Goal: Task Accomplishment & Management: Use online tool/utility

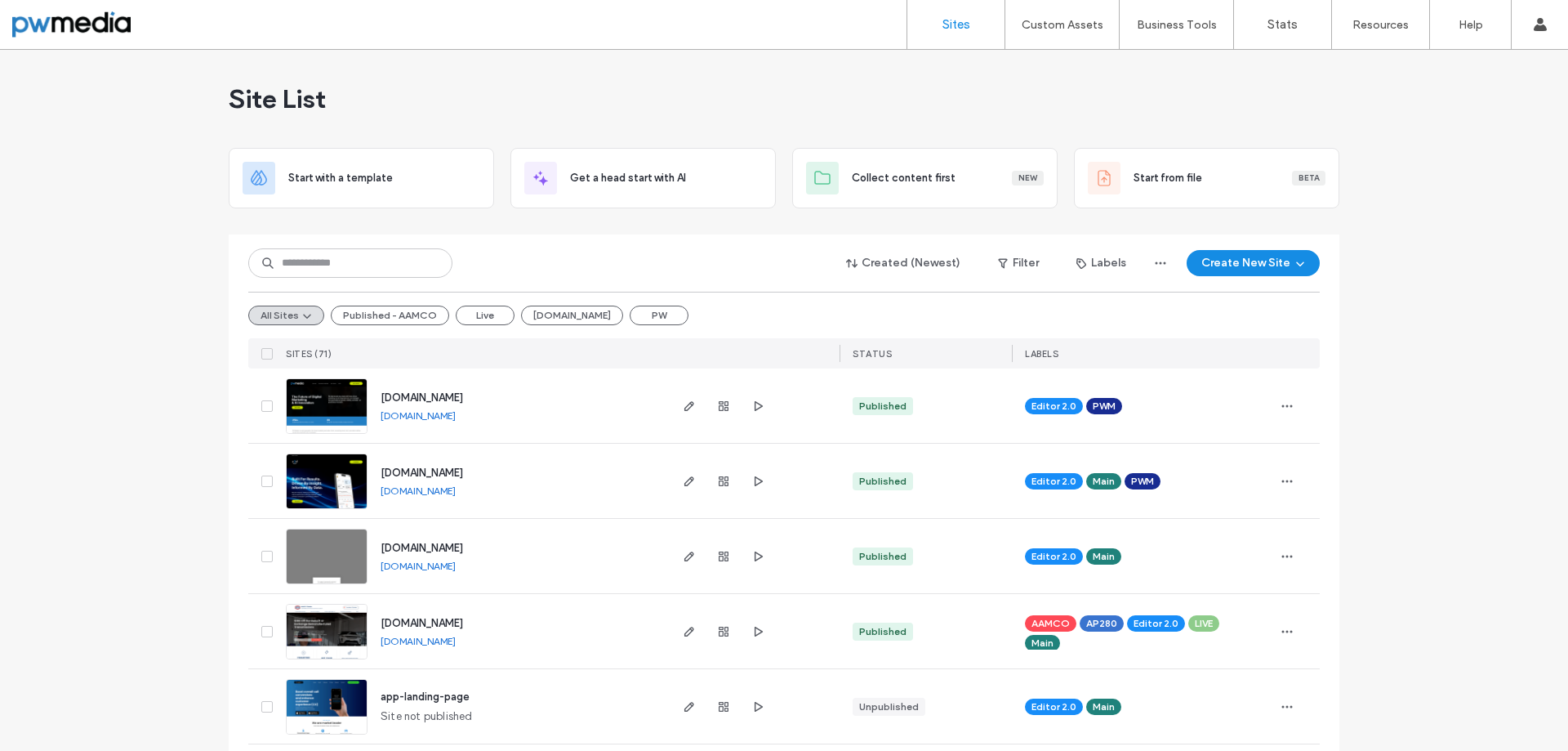
scroll to position [245, 0]
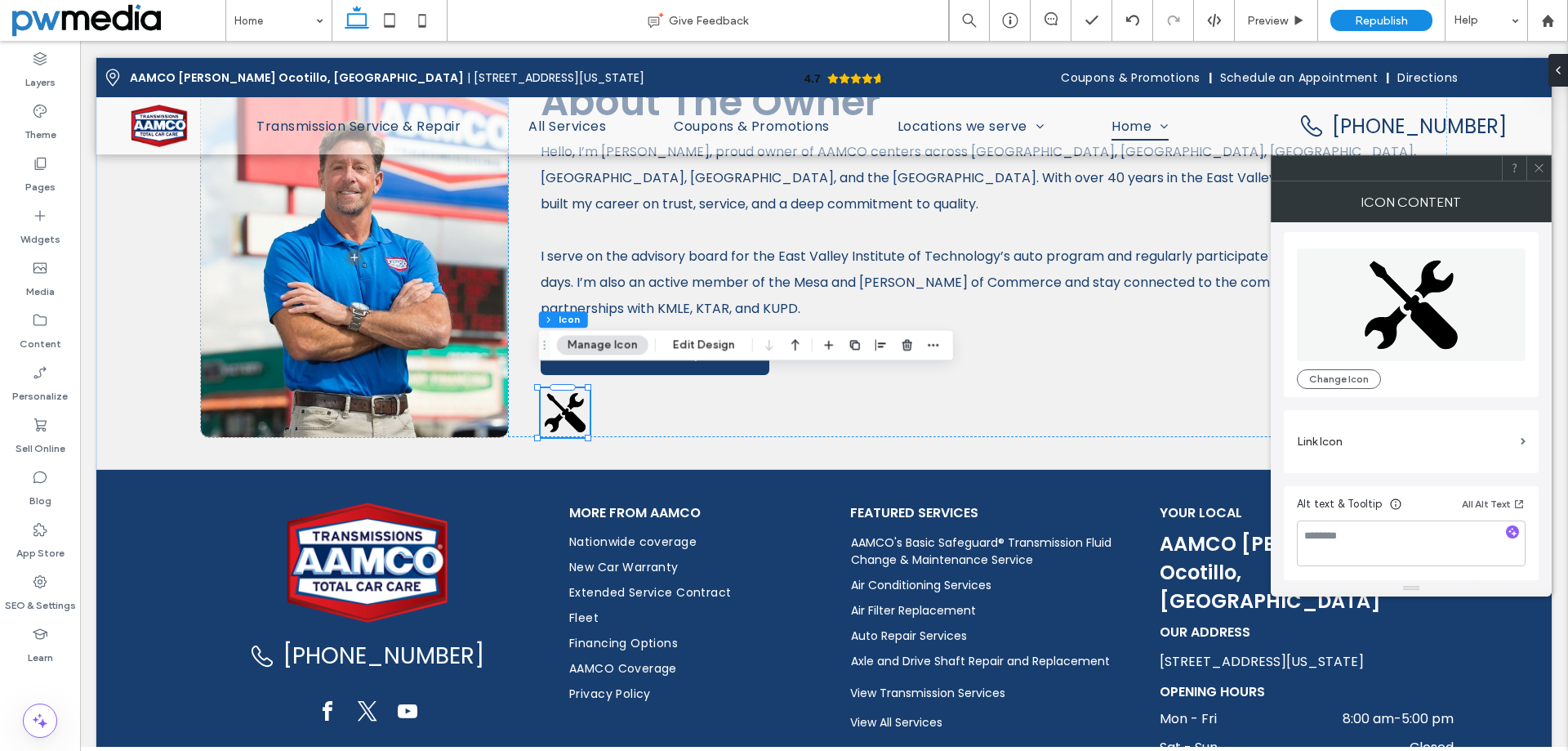
scroll to position [4, 0]
click at [1516, 434] on section "Link Icon" at bounding box center [1411, 441] width 229 height 47
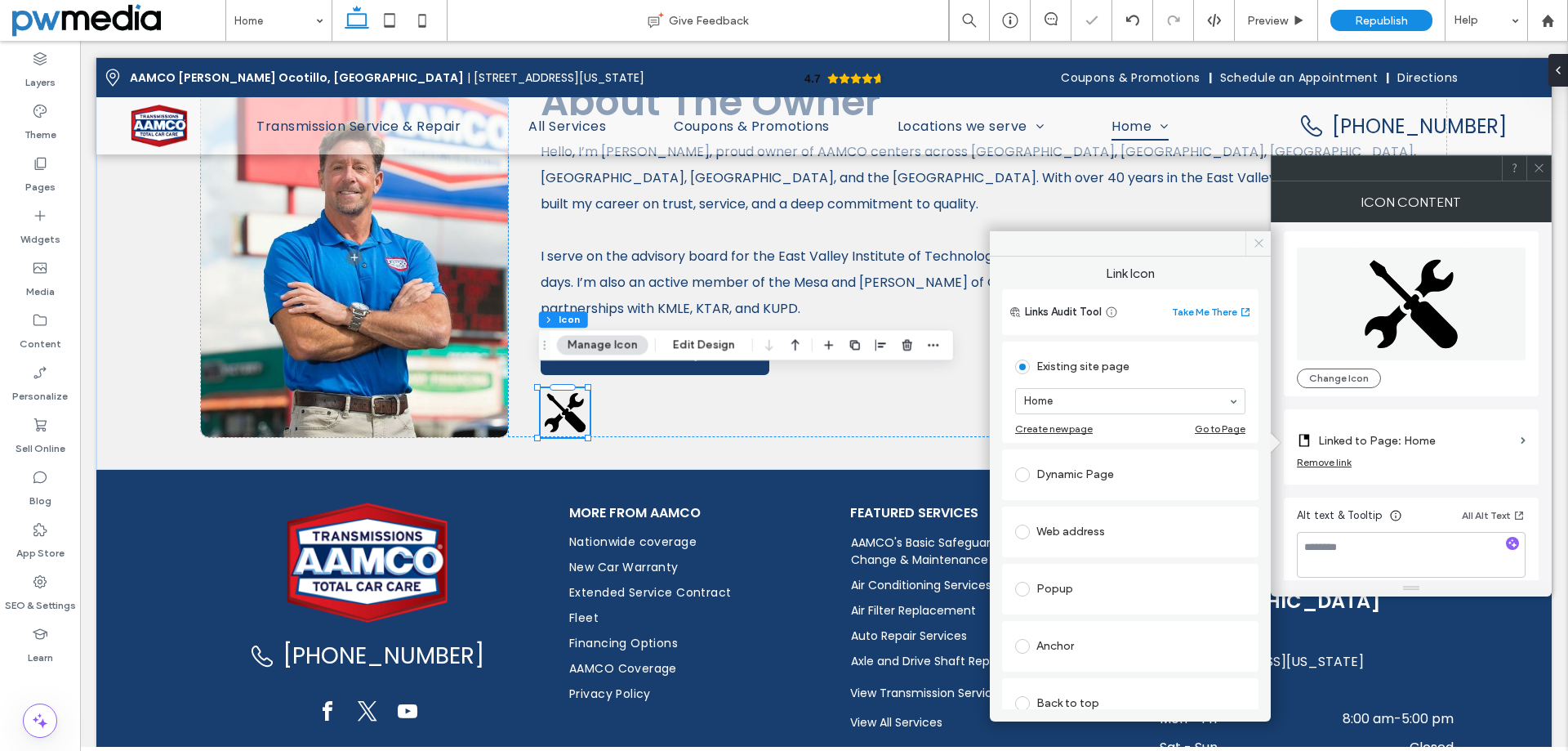
drag, startPoint x: 1250, startPoint y: 240, endPoint x: 1176, endPoint y: 200, distance: 84.1
click at [1250, 240] on span at bounding box center [1258, 243] width 25 height 24
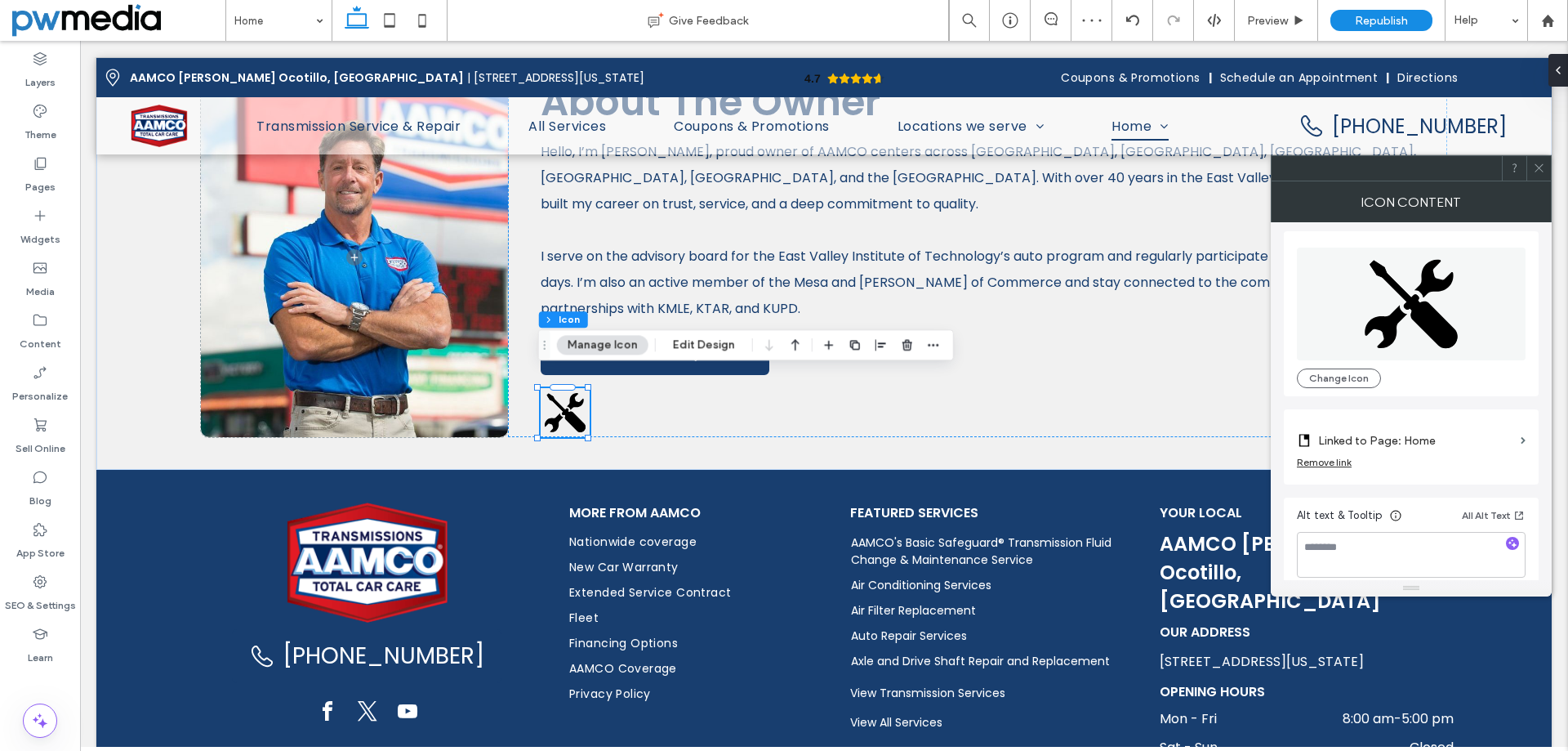
click at [1541, 169] on icon at bounding box center [1539, 168] width 13 height 13
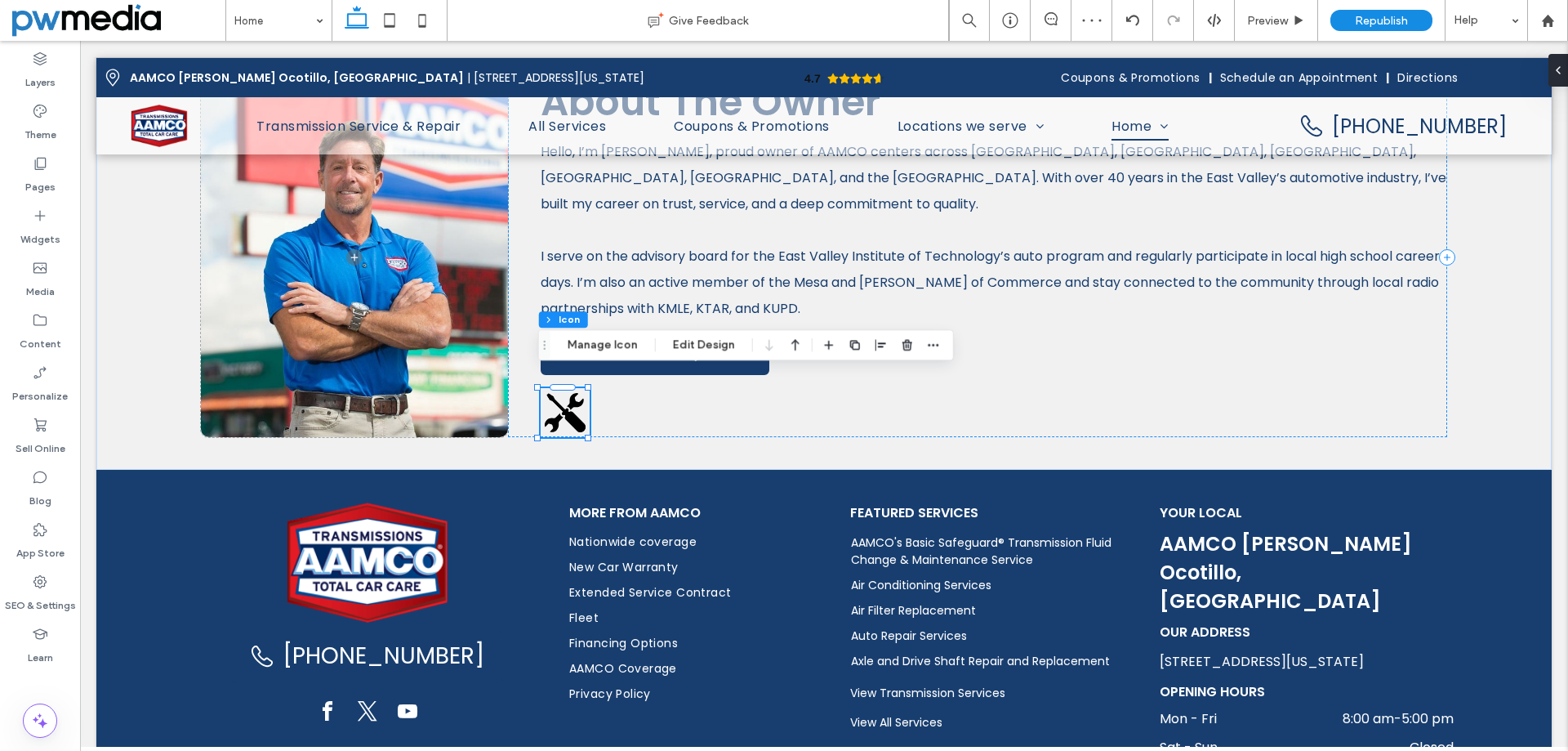
drag, startPoint x: 724, startPoint y: 341, endPoint x: 814, endPoint y: 348, distance: 90.3
click at [725, 342] on button "Edit Design" at bounding box center [704, 345] width 84 height 19
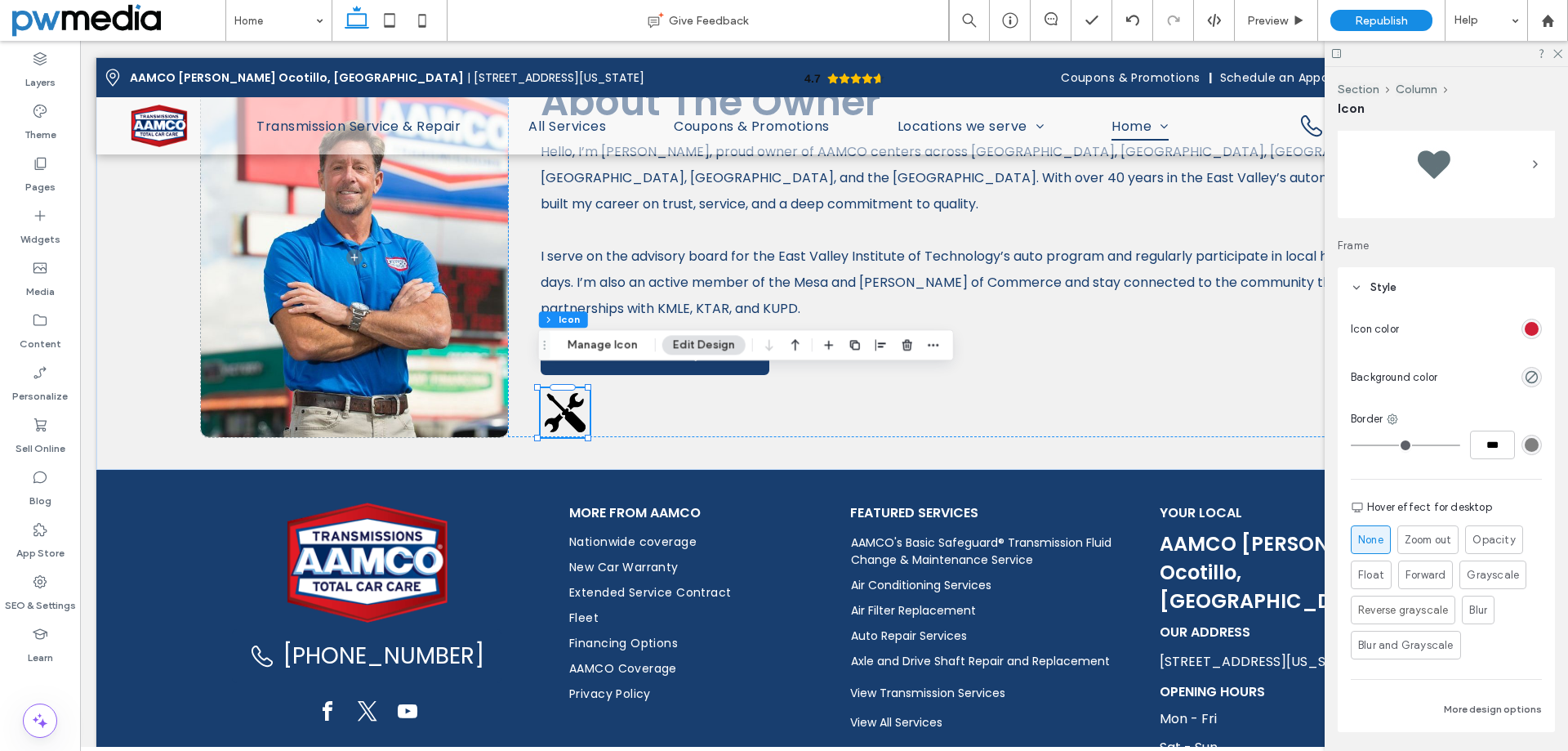
scroll to position [51, 0]
click at [1525, 326] on div "rgb(208, 31, 55)" at bounding box center [1532, 333] width 14 height 14
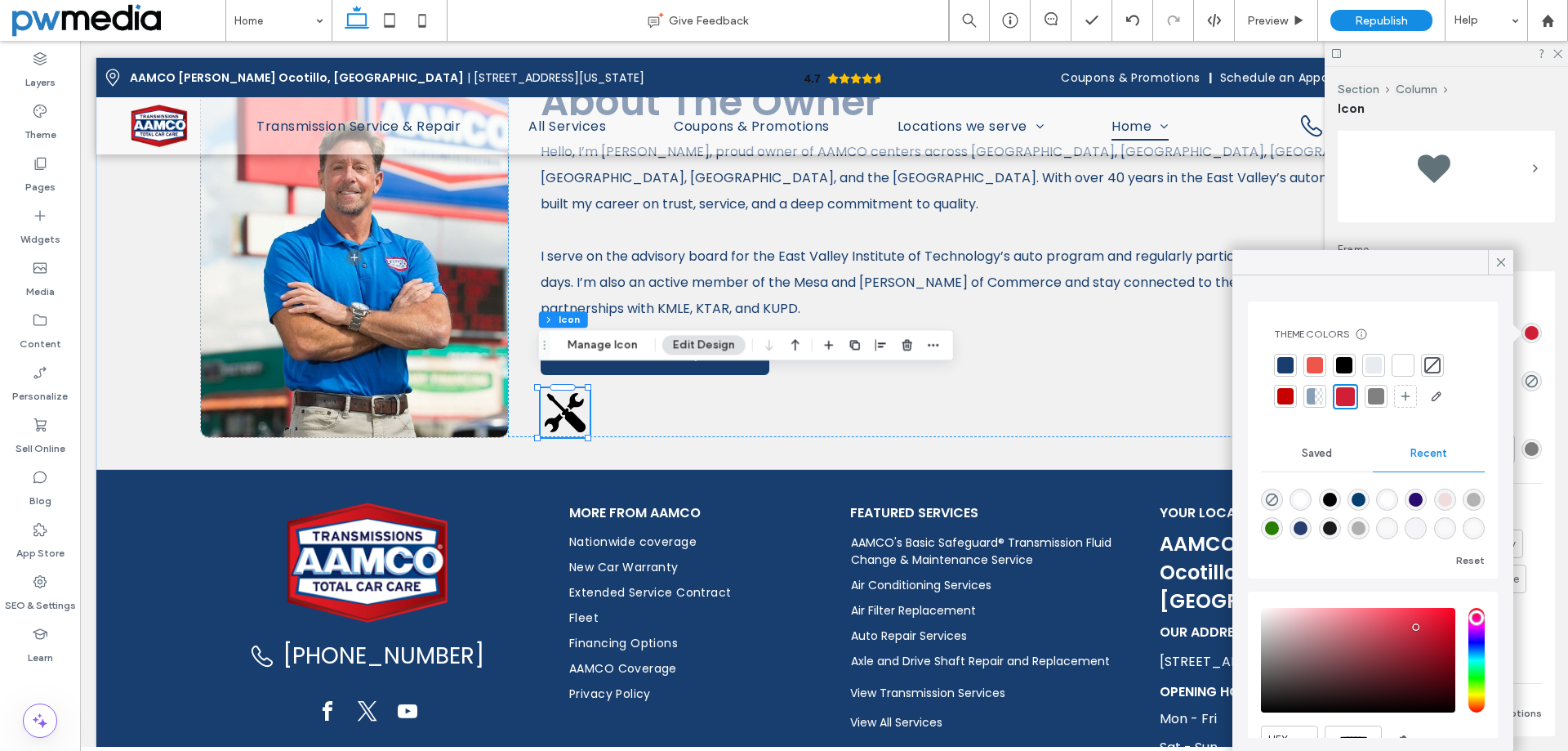
click at [1379, 395] on div at bounding box center [1376, 395] width 17 height 17
click at [1346, 362] on div "Color #10" at bounding box center [1376, 362] width 64 height 24
drag, startPoint x: 1493, startPoint y: 266, endPoint x: 1509, endPoint y: 267, distance: 16.0
click at [1494, 266] on div at bounding box center [1501, 262] width 25 height 24
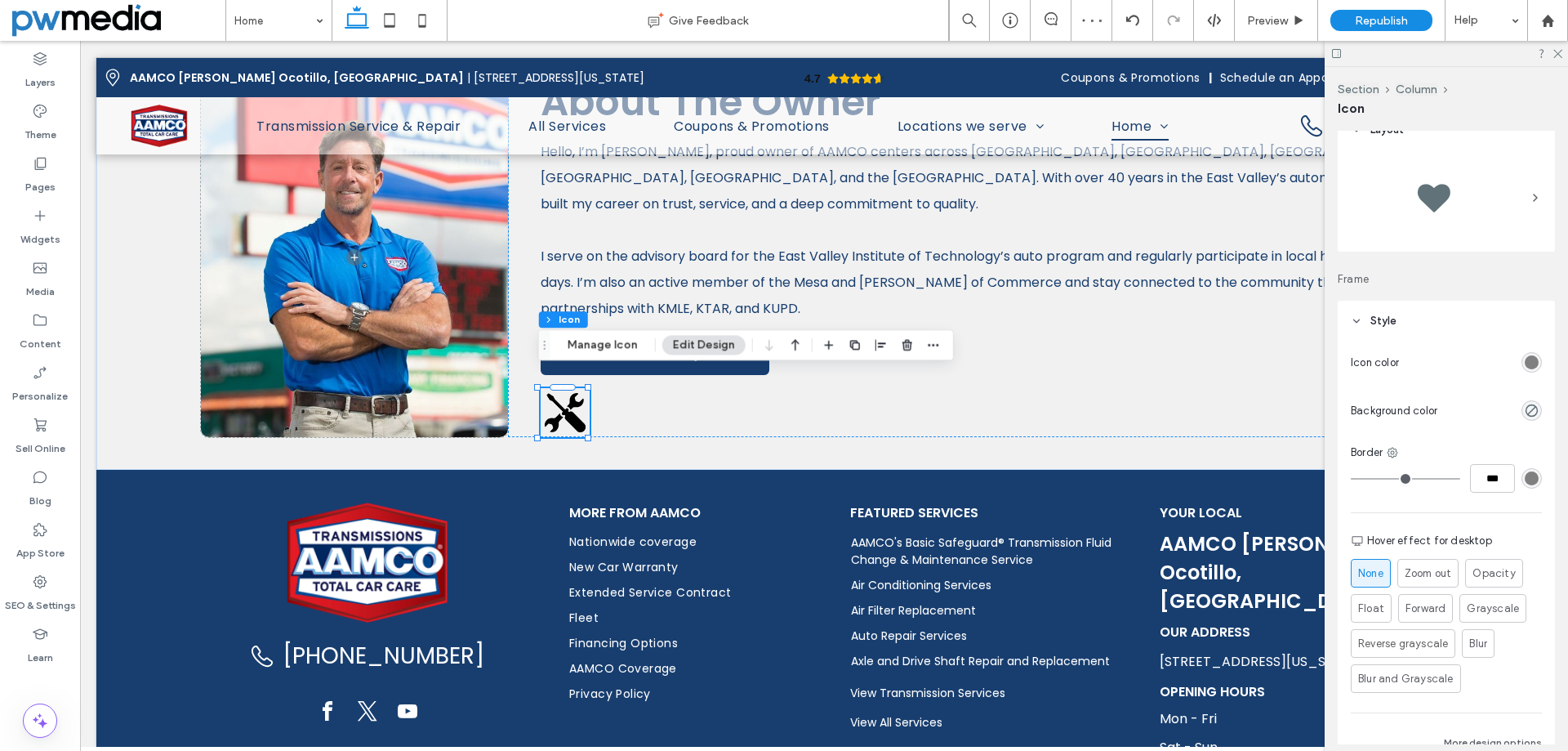
scroll to position [0, 0]
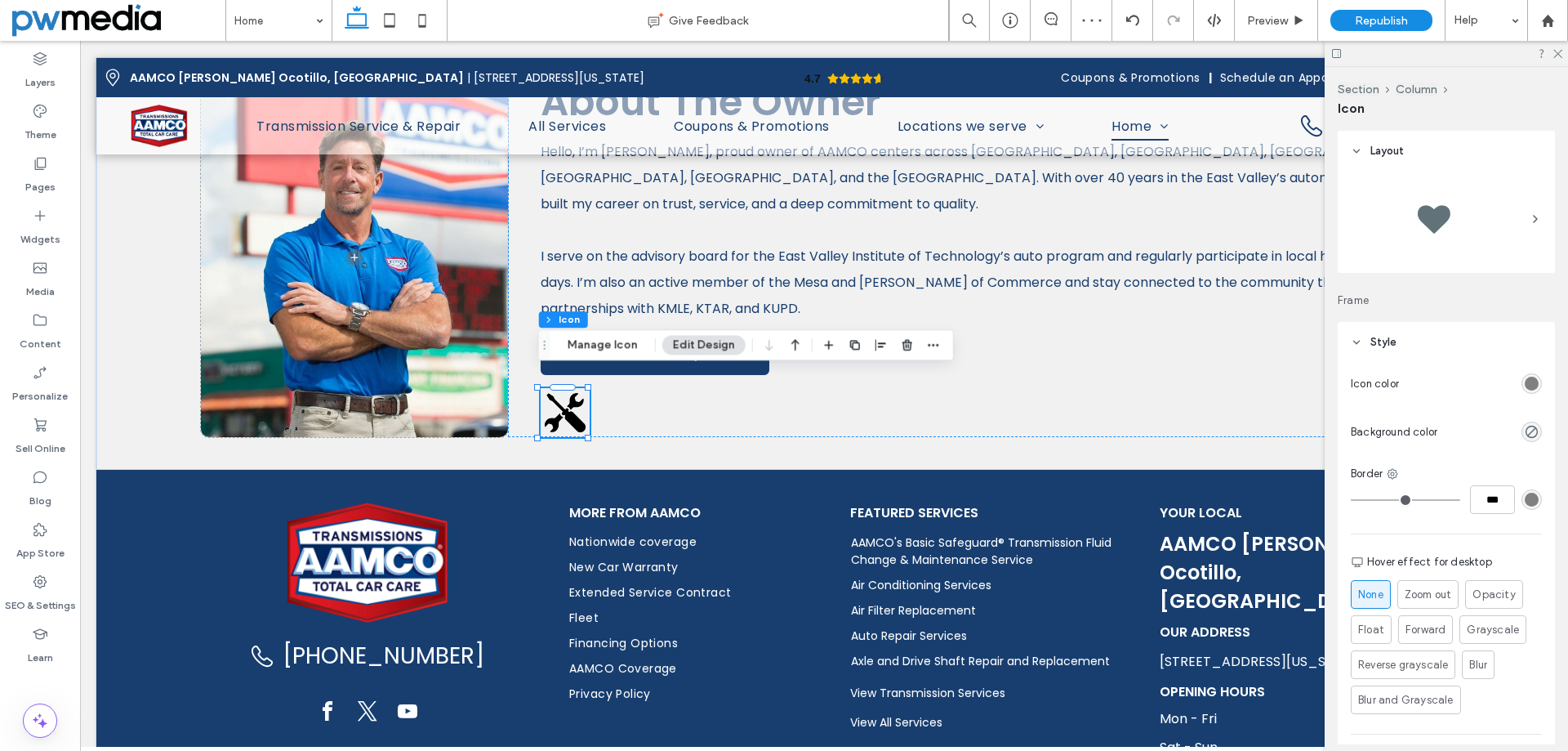
click at [1413, 218] on div at bounding box center [1433, 218] width 65 height 65
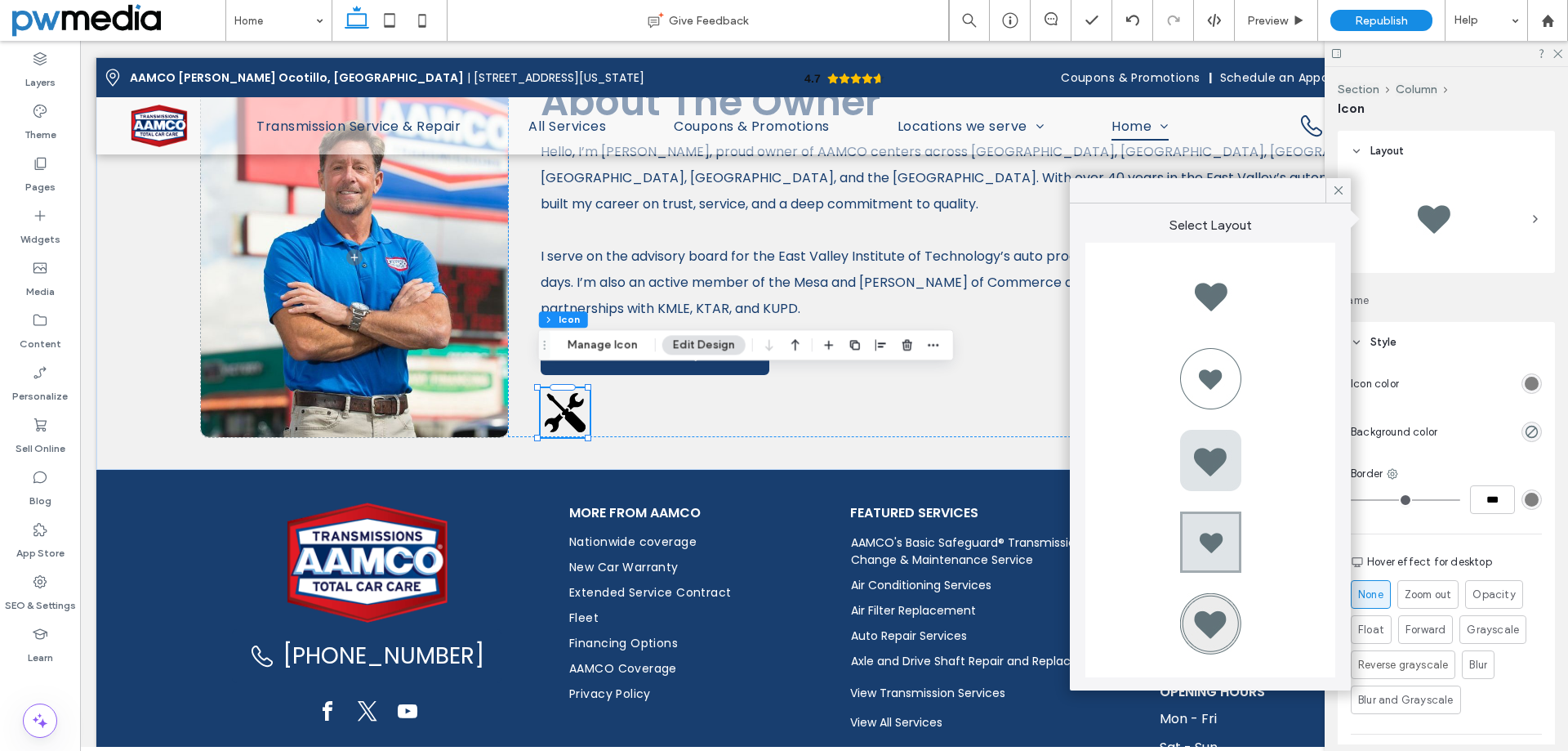
drag, startPoint x: 1337, startPoint y: 185, endPoint x: 1383, endPoint y: 211, distance: 52.8
click at [1337, 185] on icon at bounding box center [1338, 190] width 15 height 15
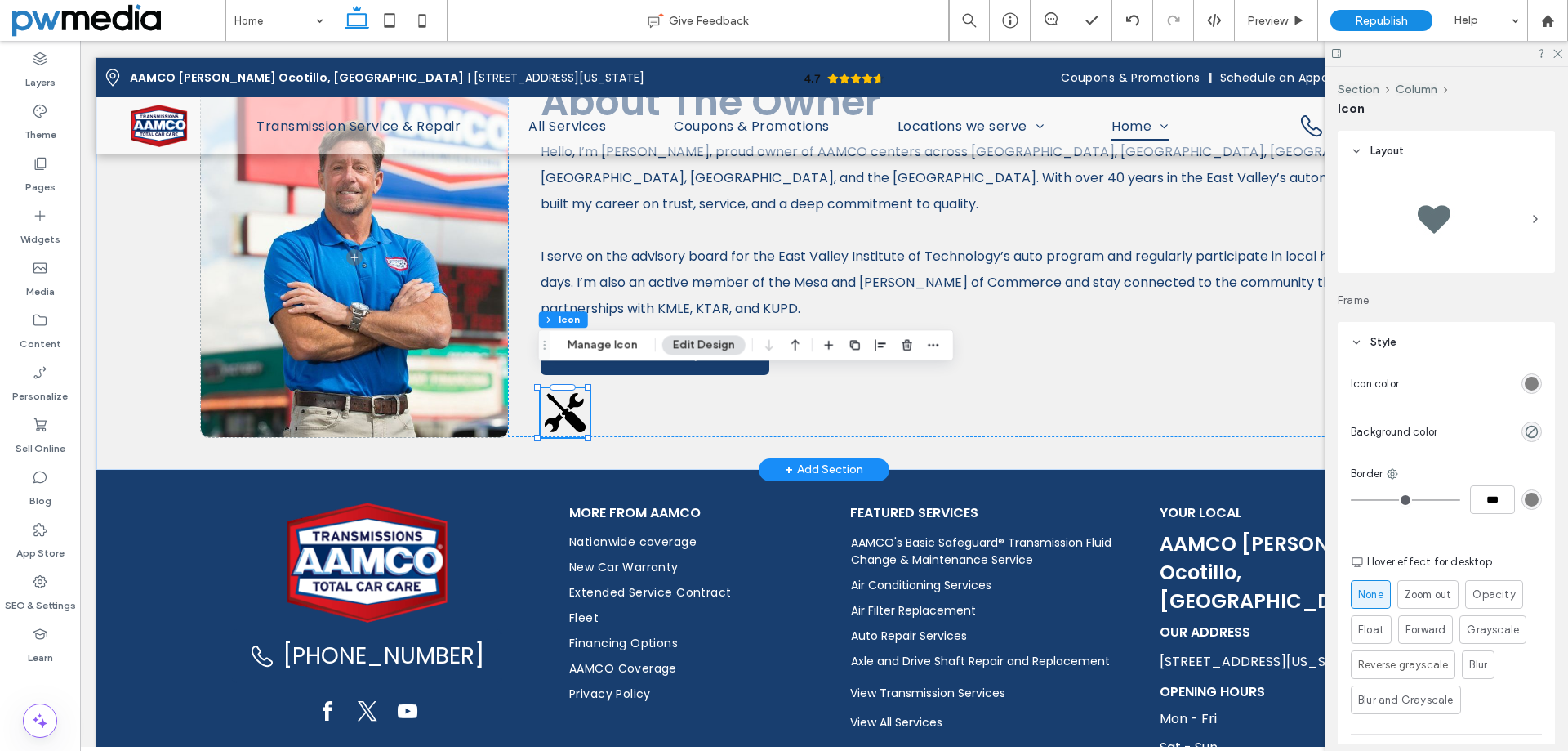
click at [561, 391] on icon ".st0-1919569027-1919569027{fill:#D01F37;} .st1-1919569027-1919569027{fill:#0001…" at bounding box center [565, 412] width 49 height 49
click at [575, 351] on button "Manage Icon" at bounding box center [603, 345] width 92 height 19
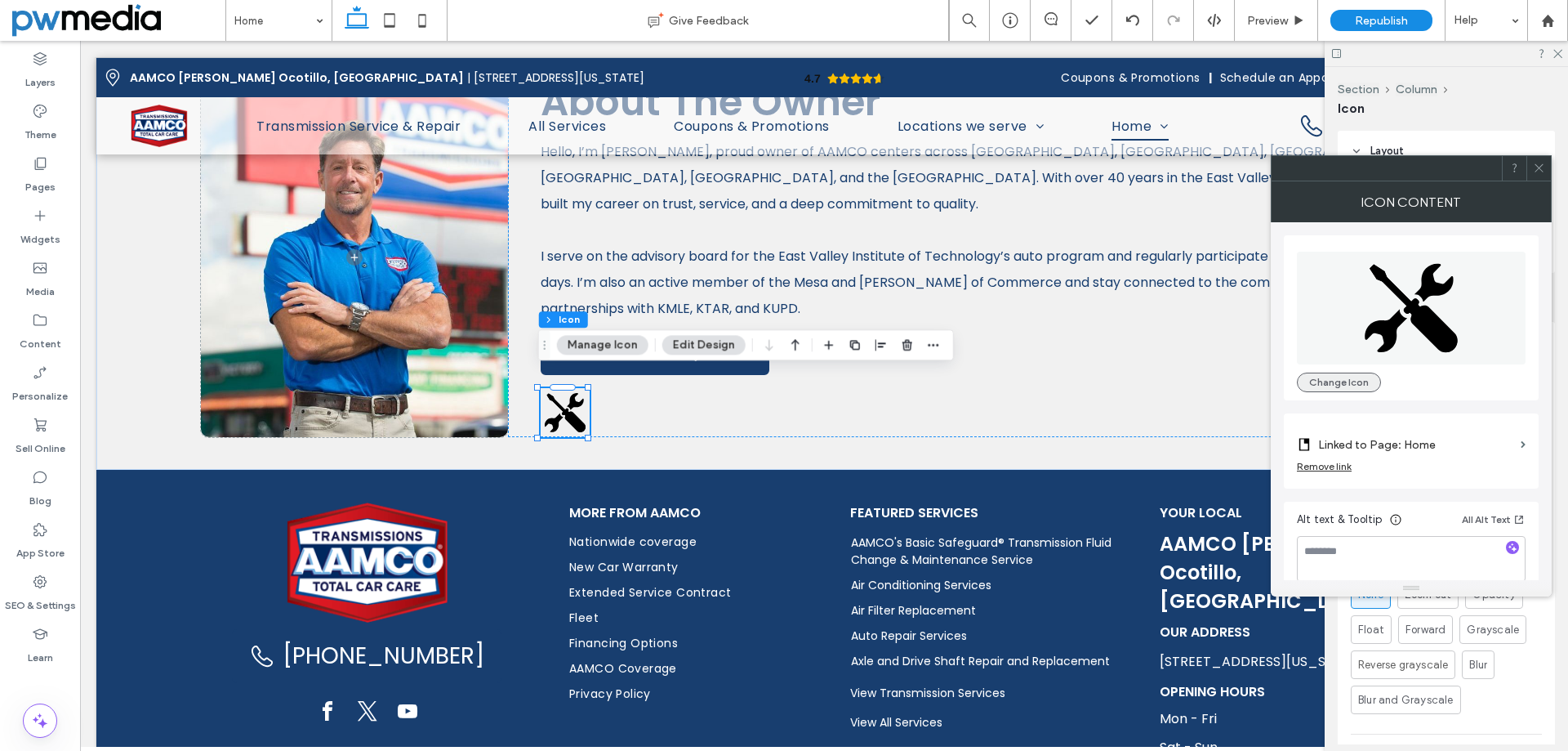
click at [1352, 388] on button "Change Icon" at bounding box center [1339, 382] width 84 height 19
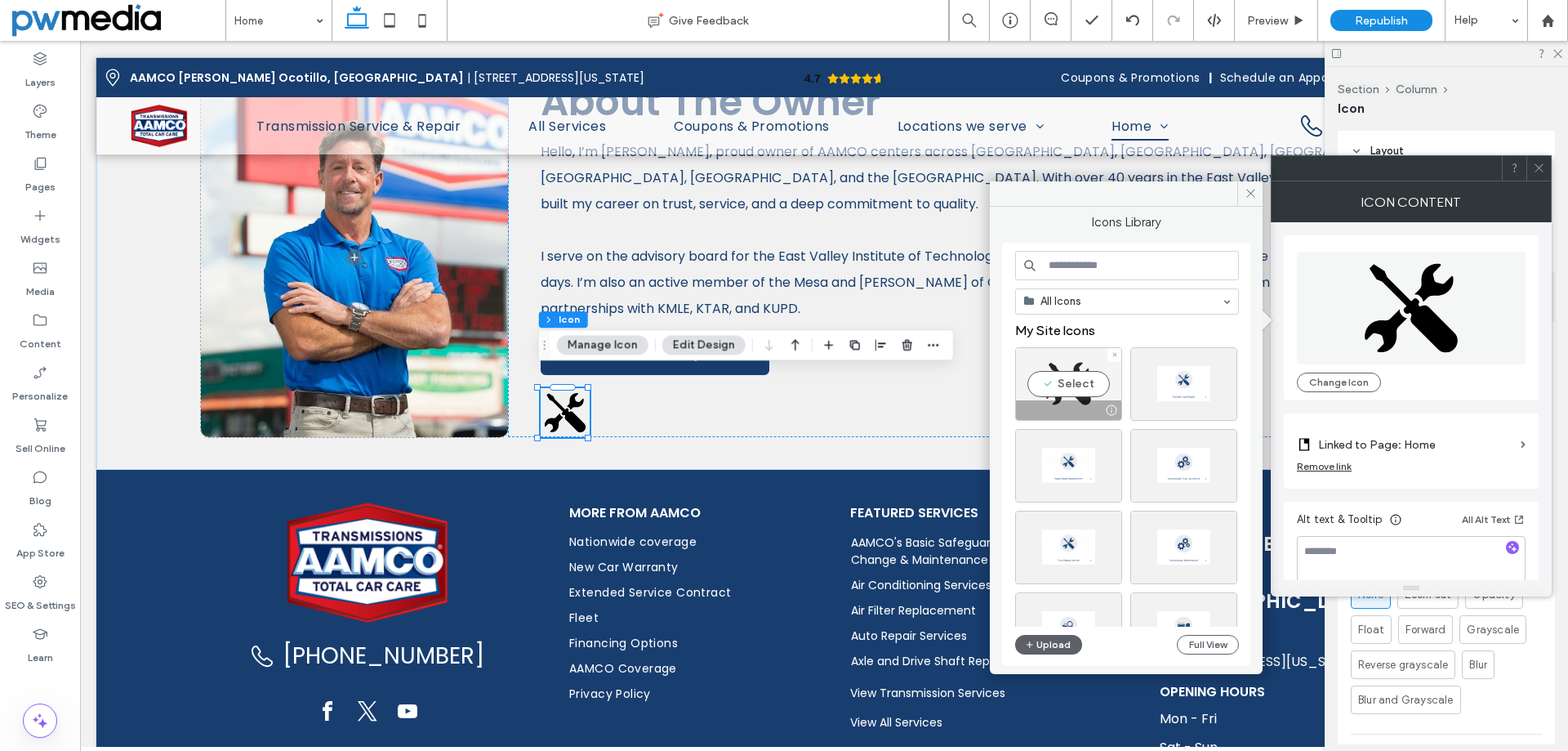
click at [1110, 352] on div at bounding box center [1114, 355] width 14 height 14
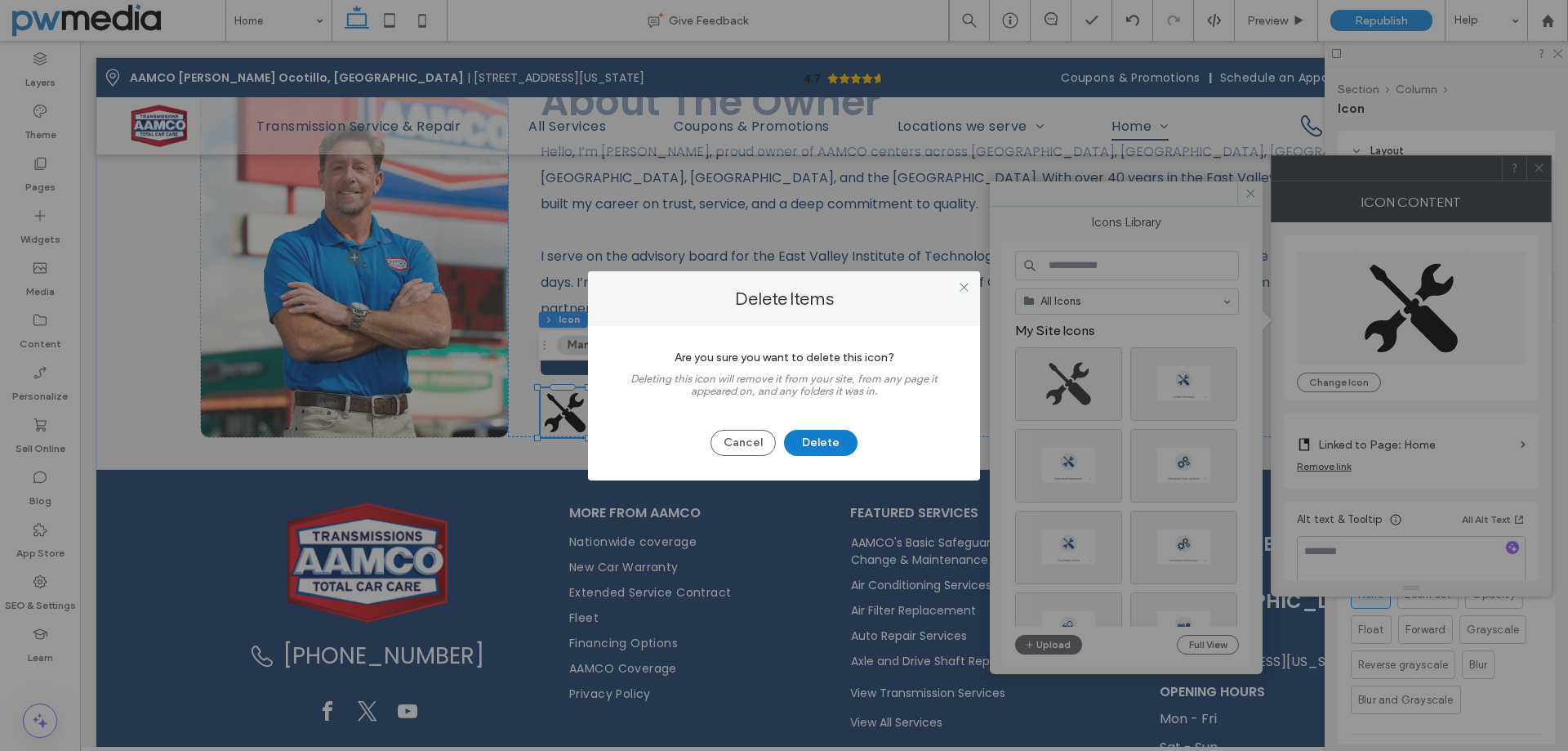
click at [811, 442] on button "Delete" at bounding box center [820, 442] width 73 height 26
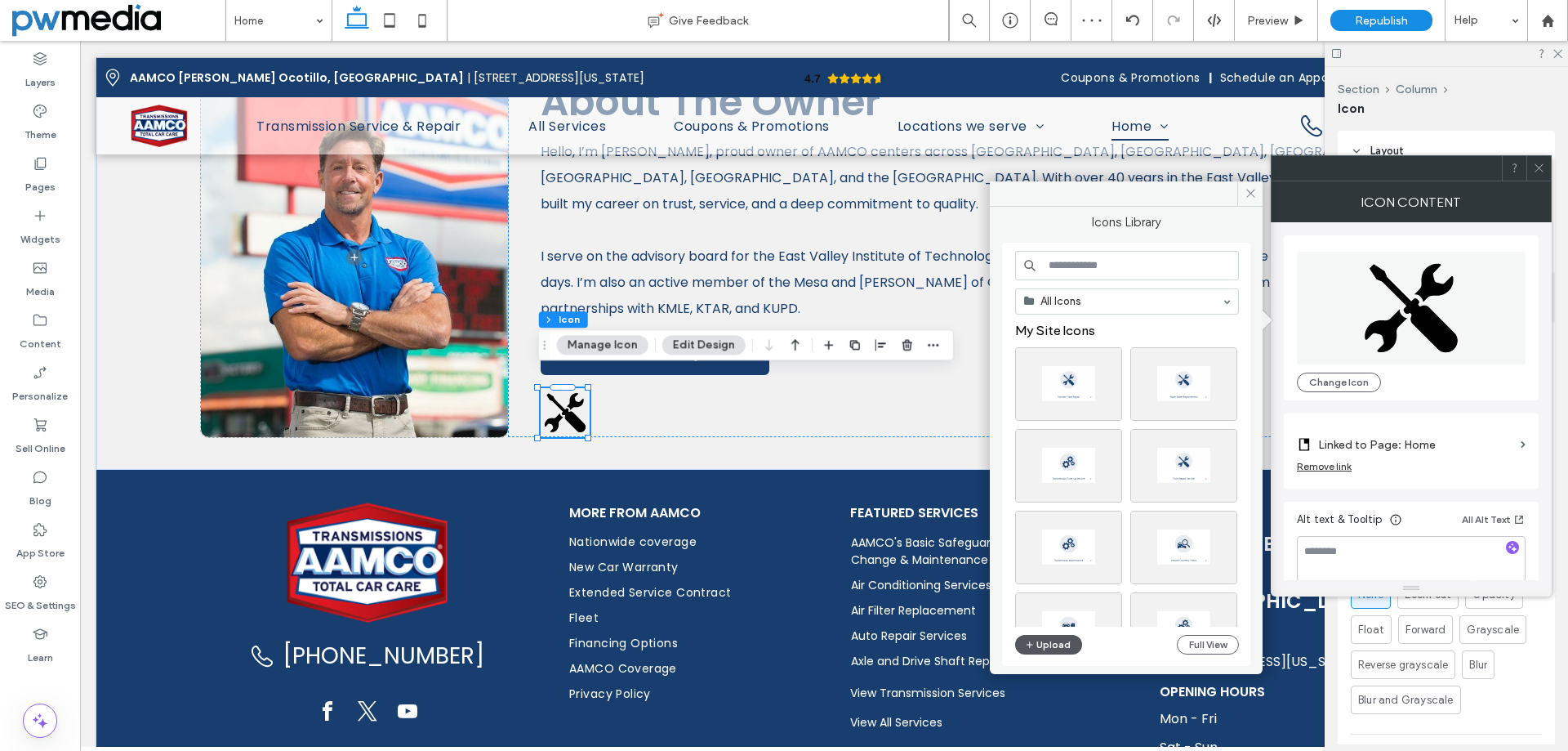
click at [1034, 648] on icon "button" at bounding box center [1029, 644] width 10 height 13
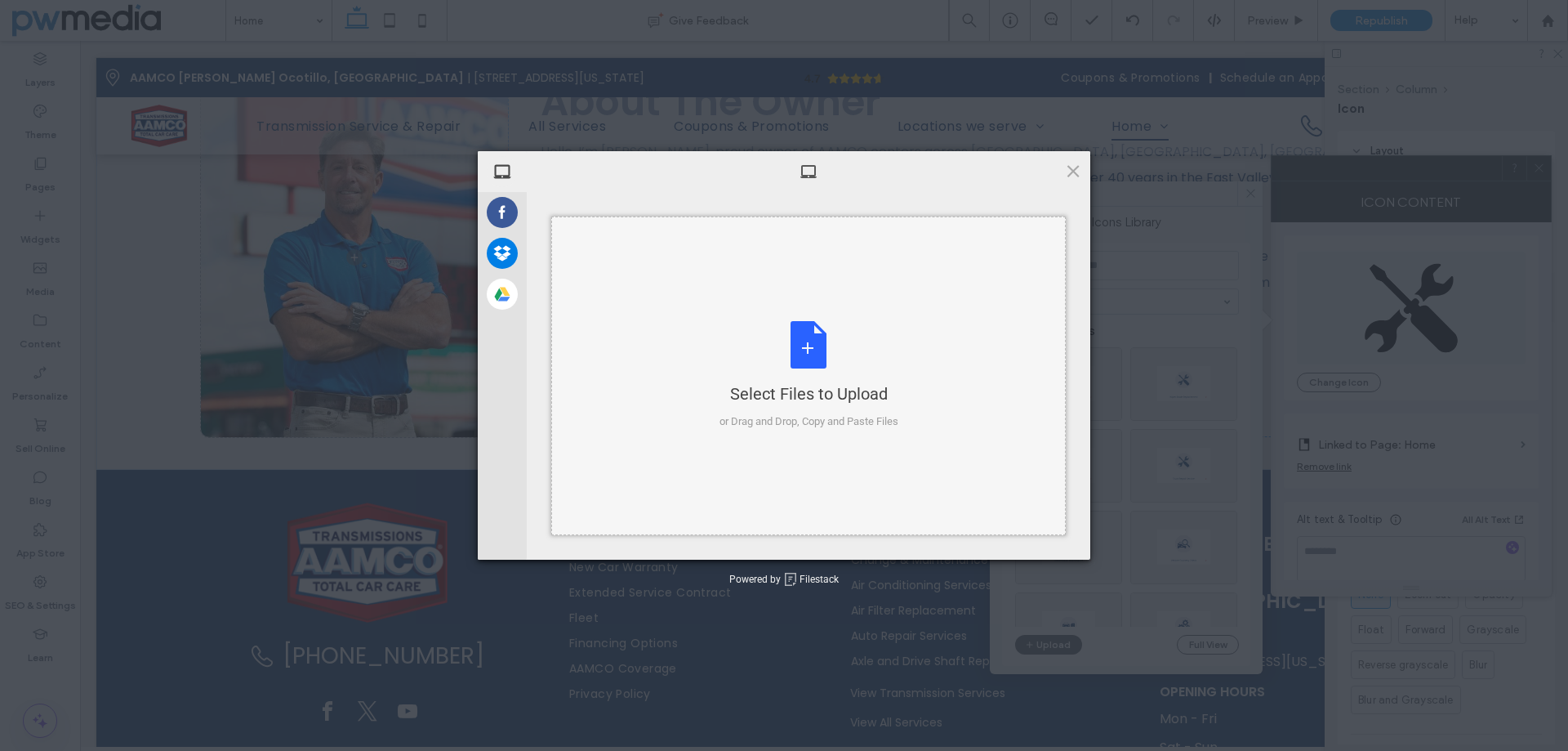
click at [789, 367] on div "Select Files to Upload or Drag and Drop, Copy and Paste Files" at bounding box center [809, 376] width 179 height 109
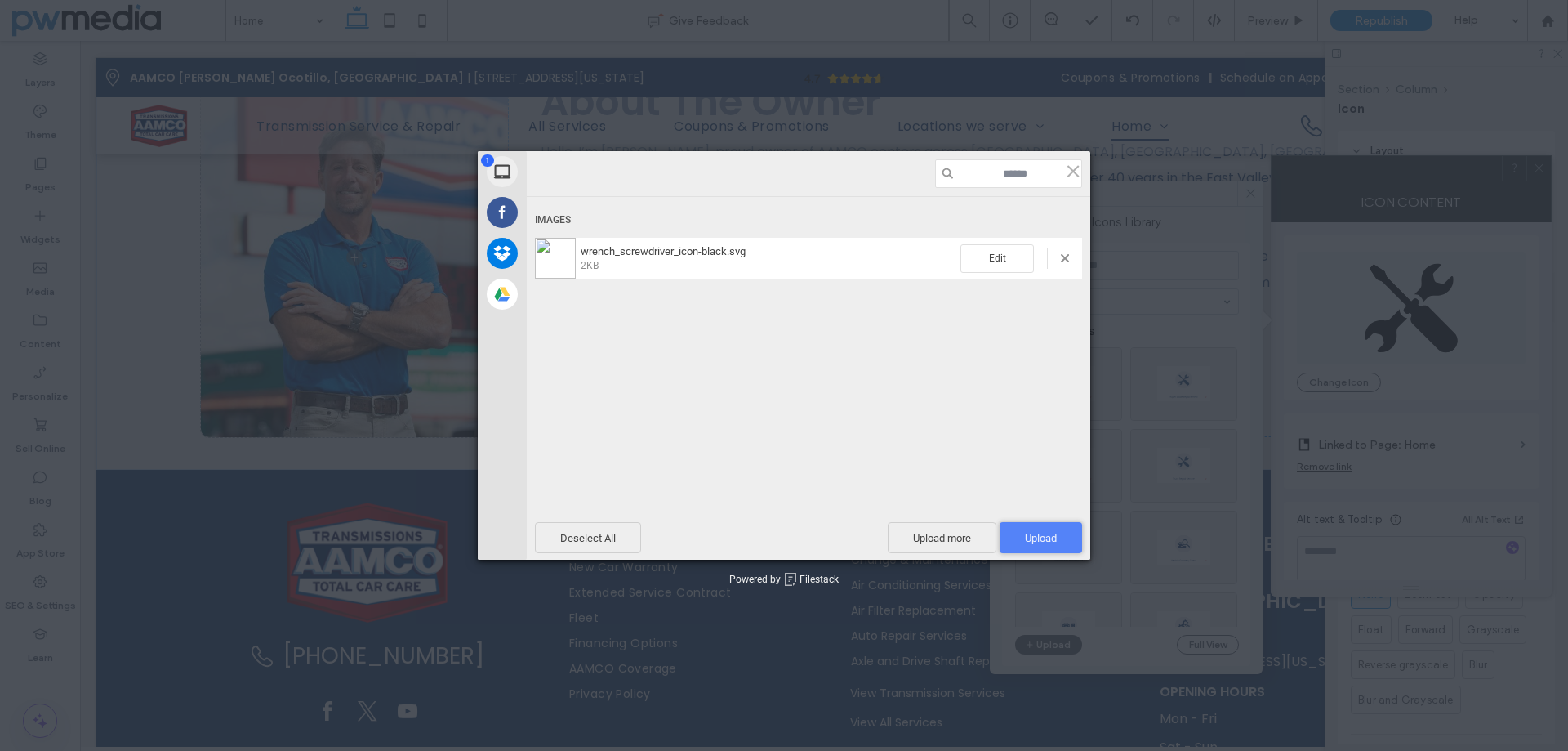
click at [1035, 529] on span "Upload 1" at bounding box center [1040, 538] width 83 height 31
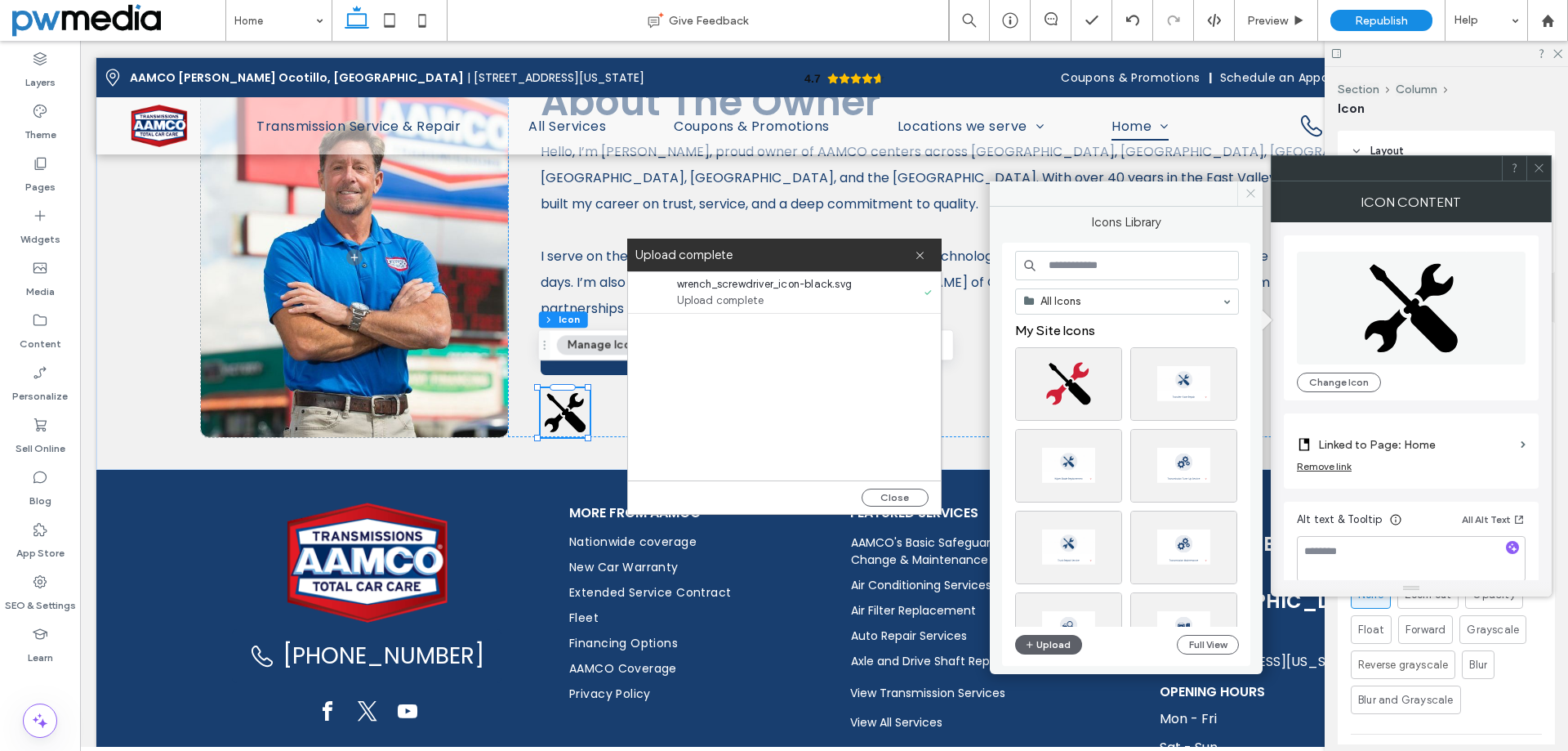
click at [1258, 199] on span at bounding box center [1251, 193] width 25 height 24
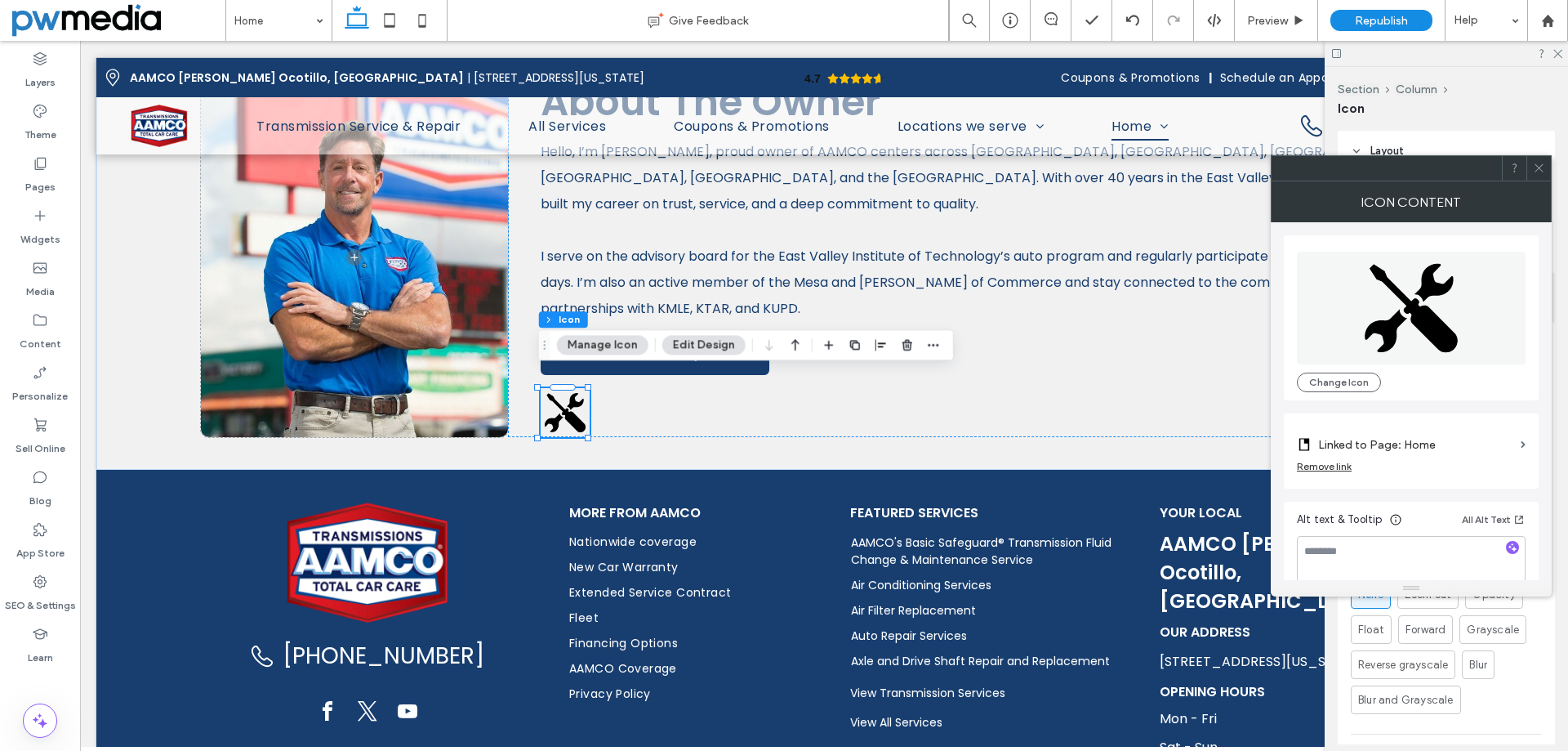
drag, startPoint x: 1540, startPoint y: 163, endPoint x: 1535, endPoint y: 190, distance: 27.5
click at [1540, 164] on icon at bounding box center [1539, 168] width 13 height 13
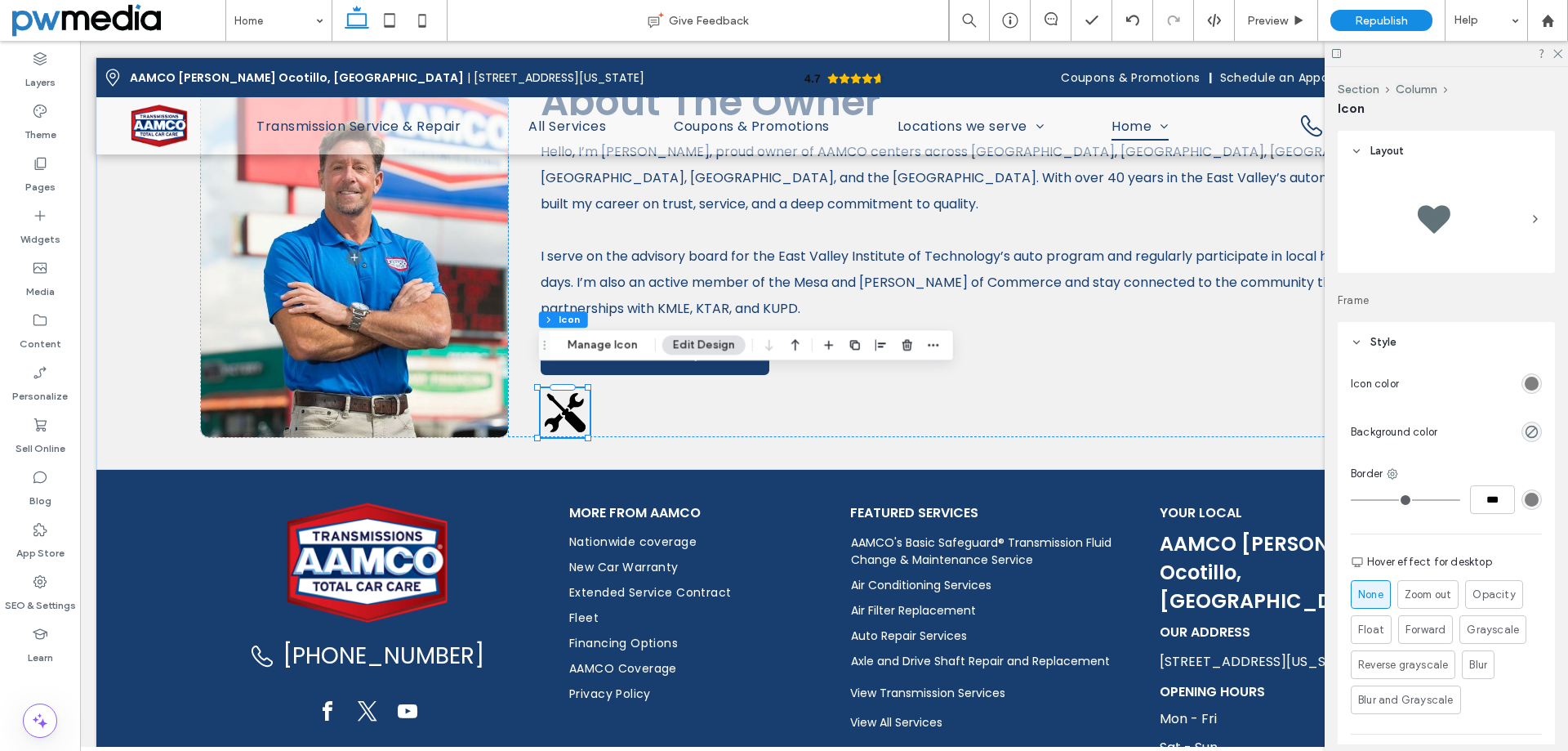
click at [1525, 387] on div "rgb(128, 128, 128)" at bounding box center [1532, 384] width 14 height 14
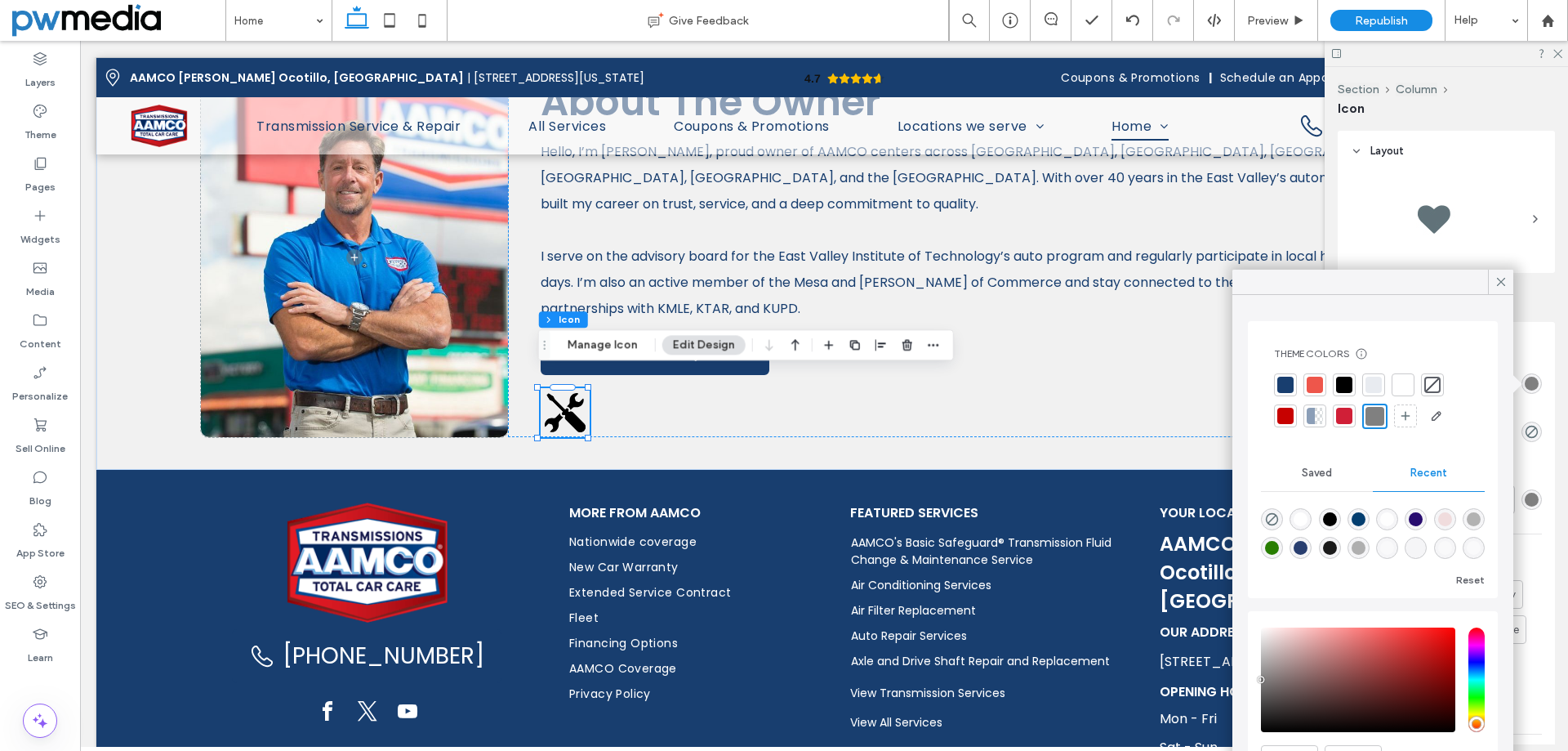
click at [1284, 413] on div at bounding box center [1286, 415] width 17 height 17
click at [1346, 420] on div at bounding box center [1347, 415] width 17 height 17
click at [1379, 389] on div at bounding box center [1373, 385] width 17 height 17
click at [1370, 419] on div at bounding box center [1373, 418] width 17 height 17
click at [1319, 384] on div at bounding box center [1315, 385] width 17 height 17
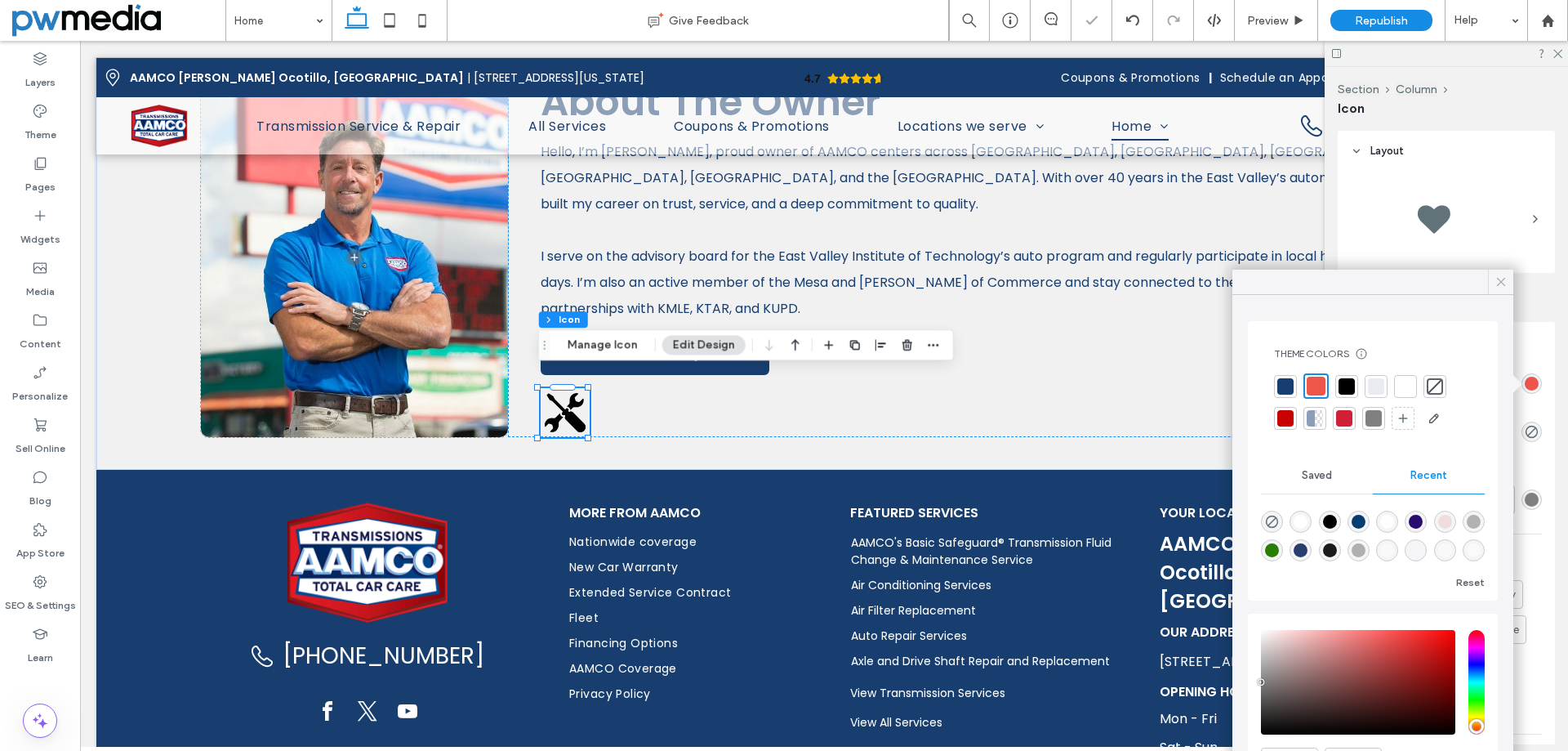
click at [1495, 272] on span at bounding box center [1501, 282] width 15 height 24
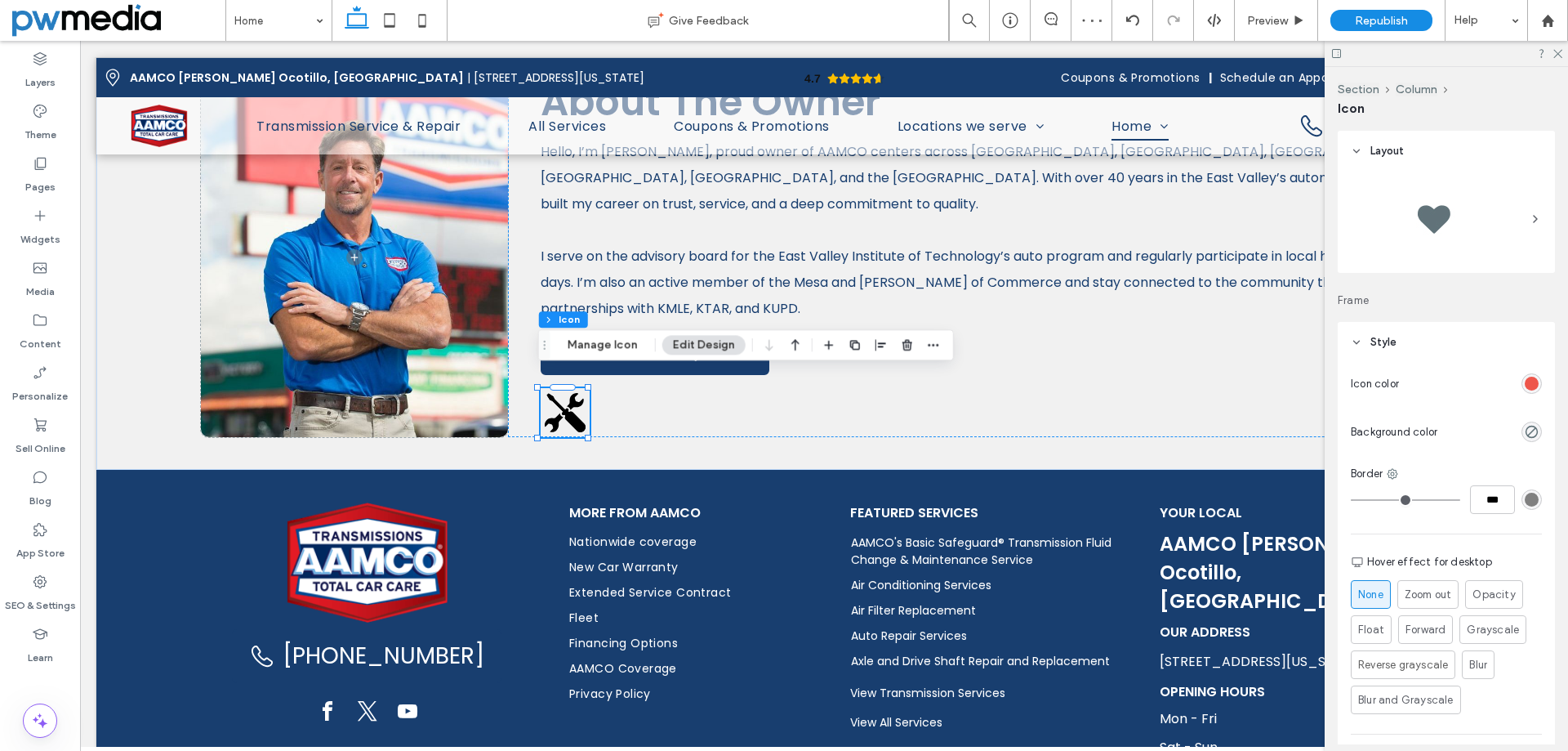
click at [1525, 502] on div "rgb(128, 128, 128)" at bounding box center [1532, 500] width 14 height 14
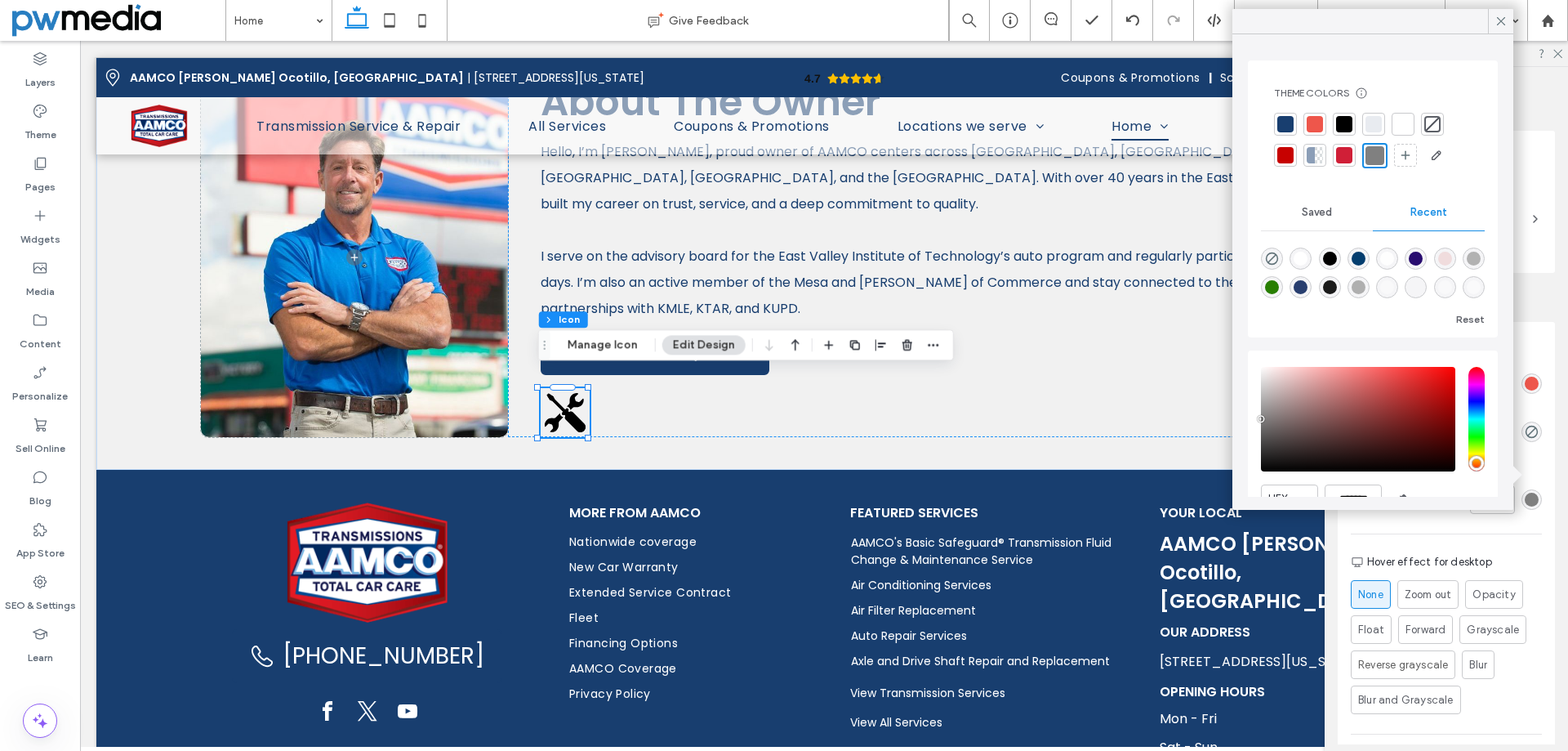
click at [1279, 282] on div "rgba(40, 126, 1, 1)" at bounding box center [1272, 287] width 14 height 14
type input "*******"
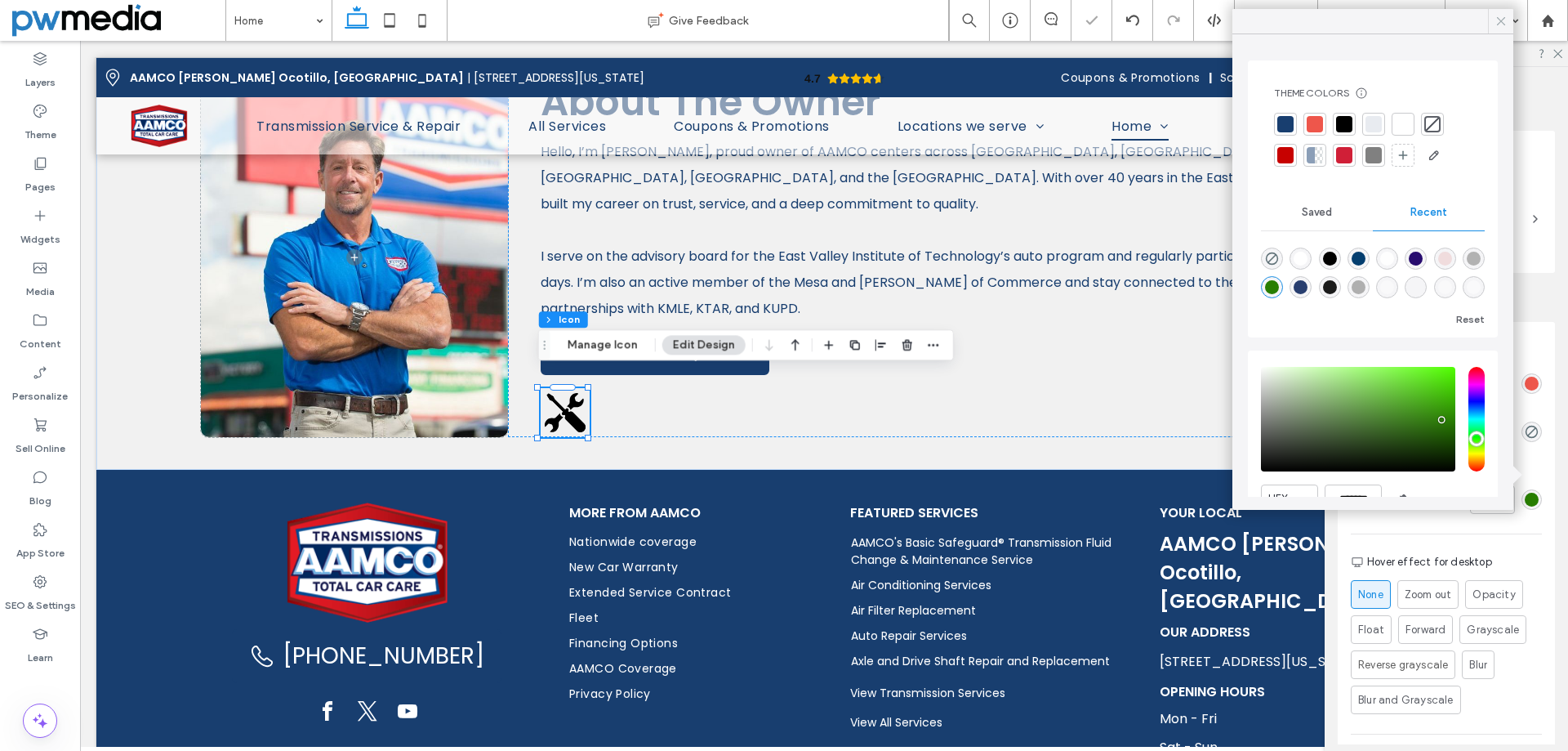
click at [1498, 28] on icon at bounding box center [1501, 20] width 15 height 15
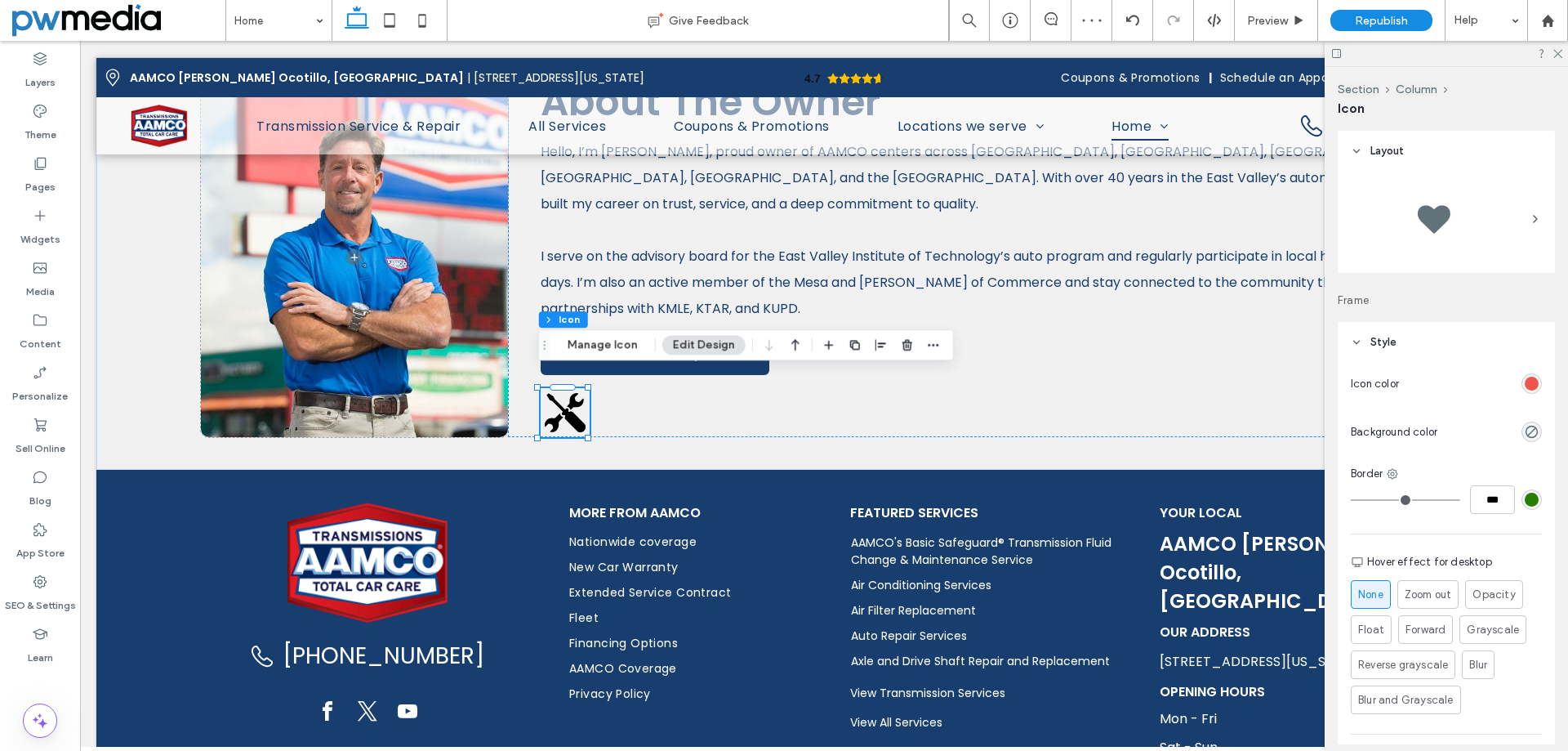
type input "**"
type input "****"
type input "**"
type input "****"
type input "**"
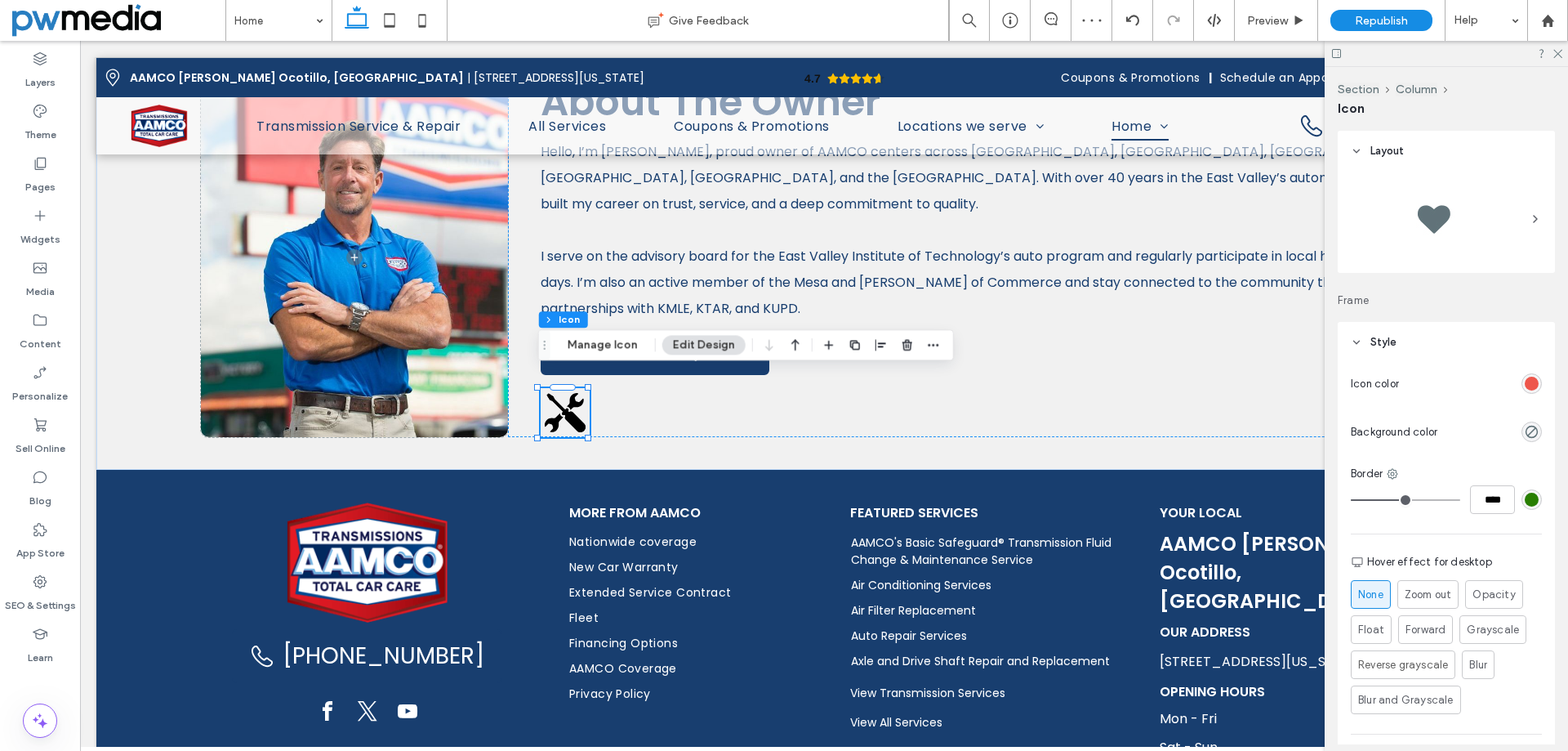
type input "****"
drag, startPoint x: 1362, startPoint y: 498, endPoint x: 1400, endPoint y: 502, distance: 38.2
click at [1401, 501] on input "range" at bounding box center [1405, 500] width 109 height 2
type input "**"
type input "****"
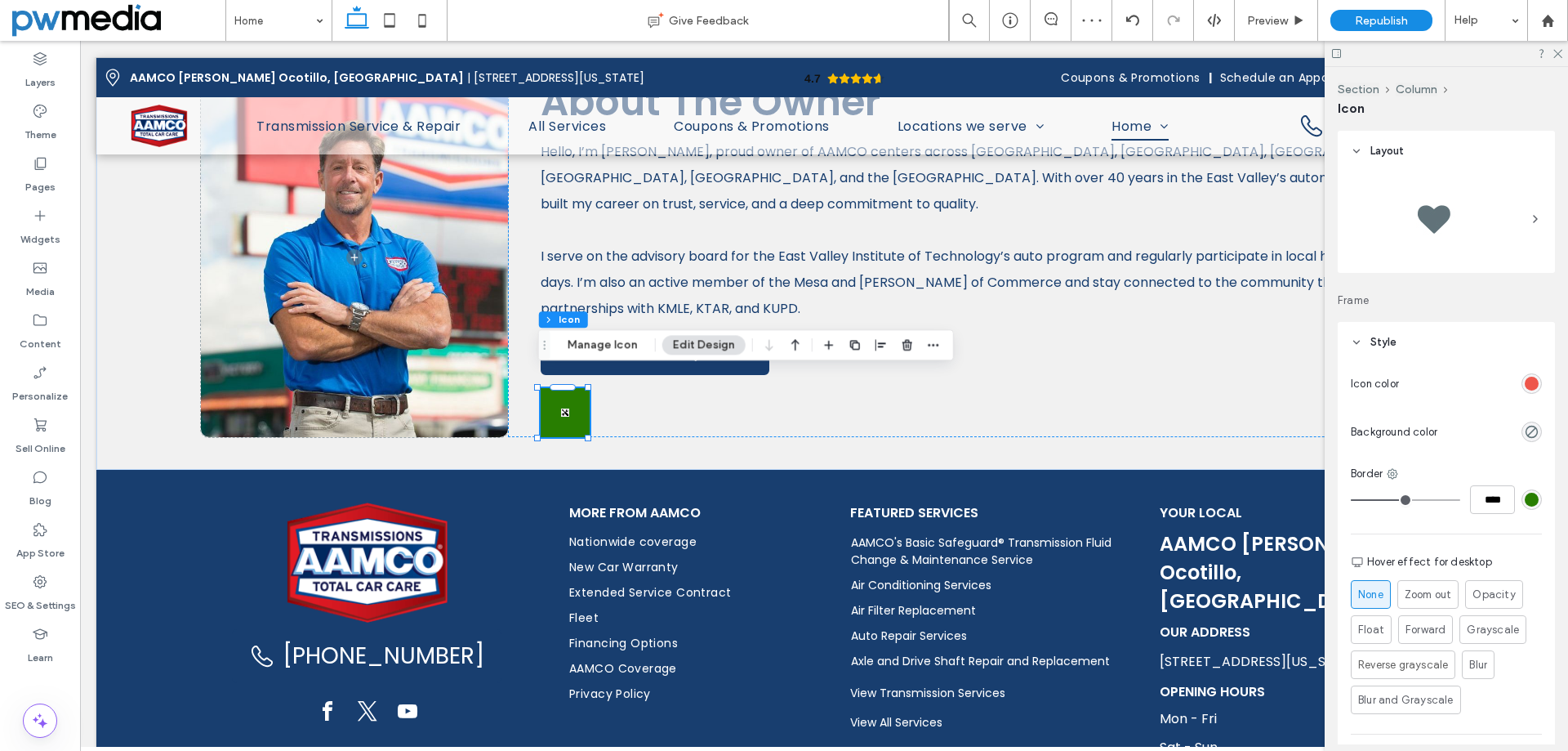
type input "*"
type input "***"
drag, startPoint x: 1400, startPoint y: 502, endPoint x: 1233, endPoint y: 483, distance: 168.1
type input "*"
click at [1351, 499] on input "range" at bounding box center [1405, 500] width 109 height 2
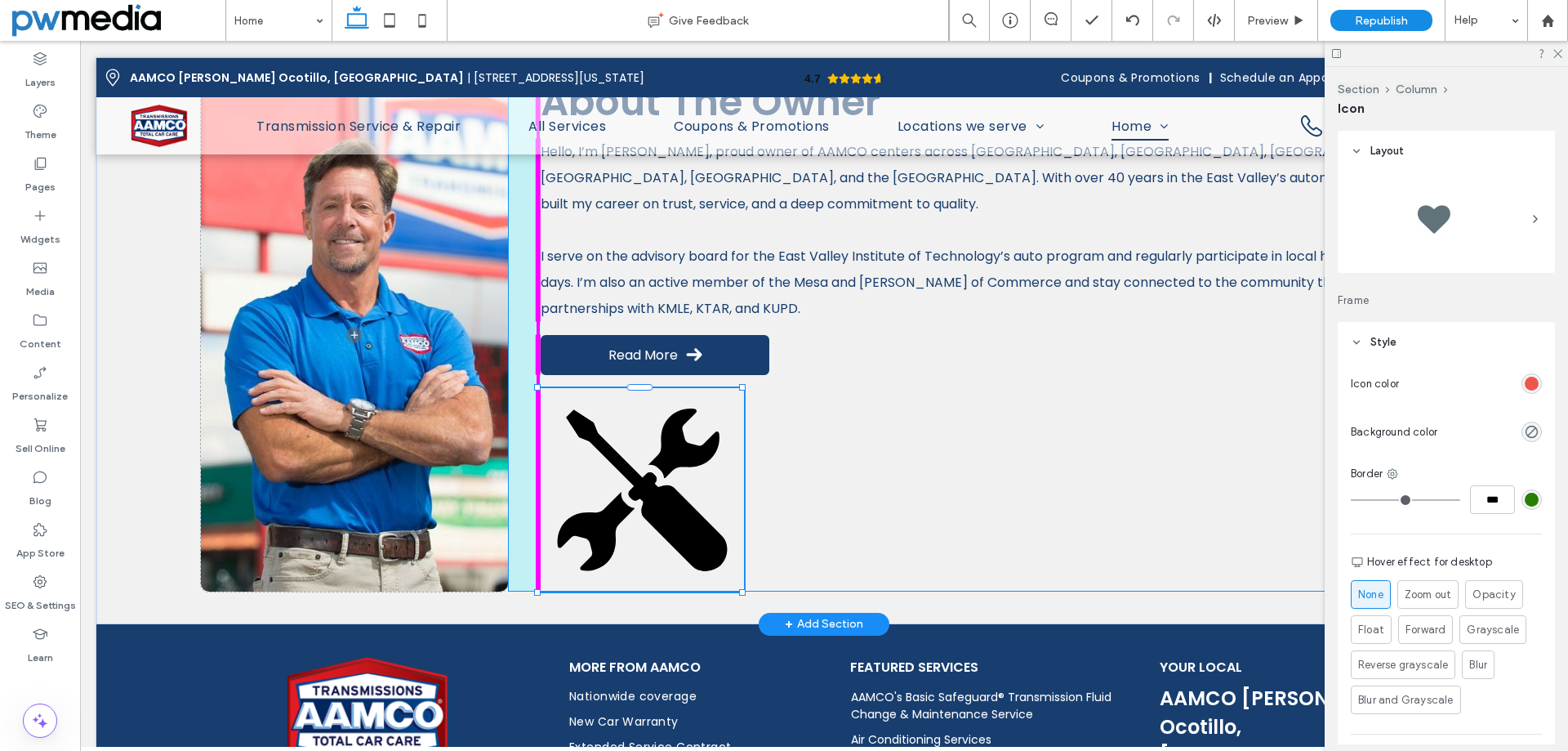
drag, startPoint x: 589, startPoint y: 422, endPoint x: 816, endPoint y: 504, distance: 241.4
click at [816, 504] on div "About The Owner Hello, I’m Wayne Martella, proud owner of AAMCO centers across …" at bounding box center [824, 335] width 1455 height 579
type input "***"
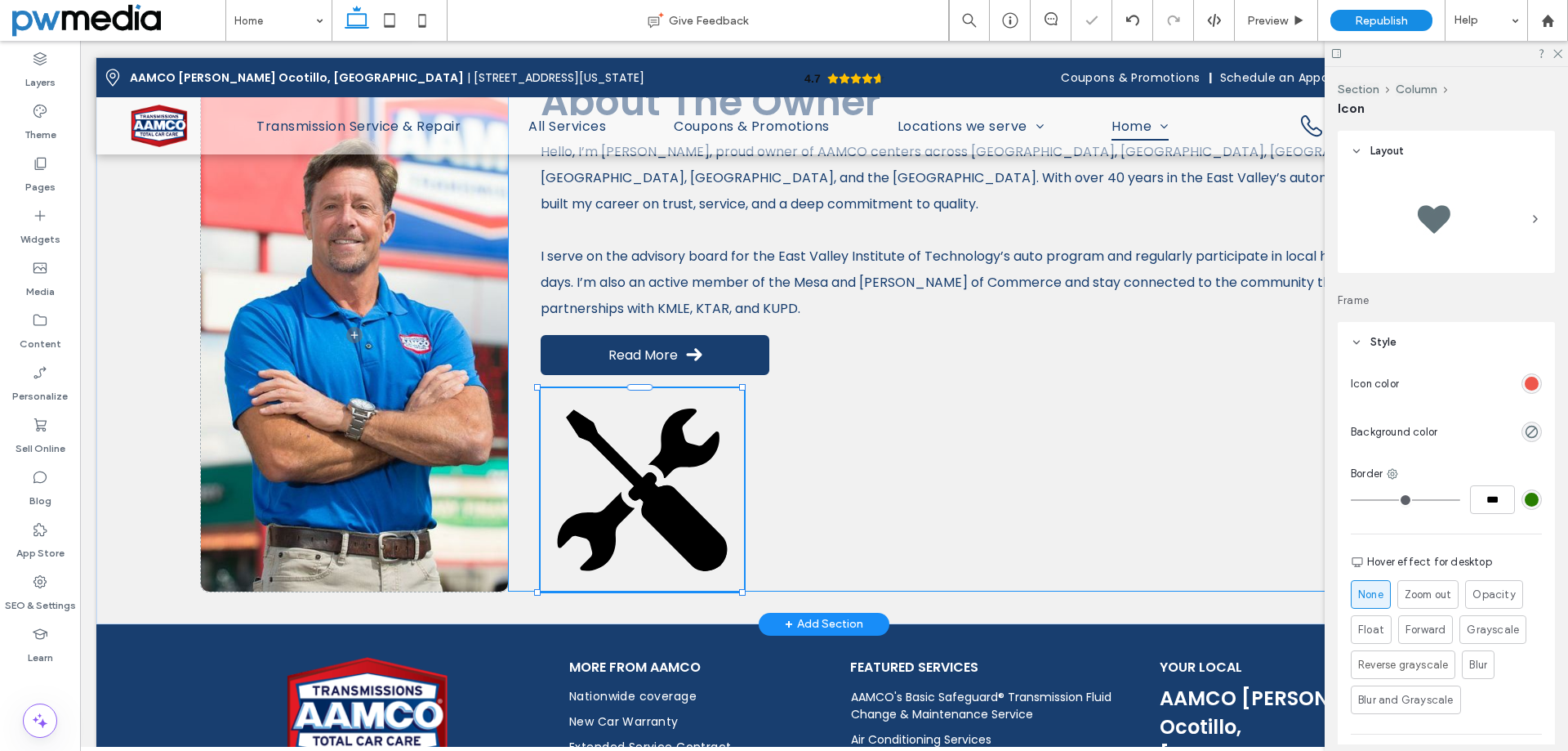
type input "***"
click at [693, 443] on icon at bounding box center [684, 442] width 71 height 69
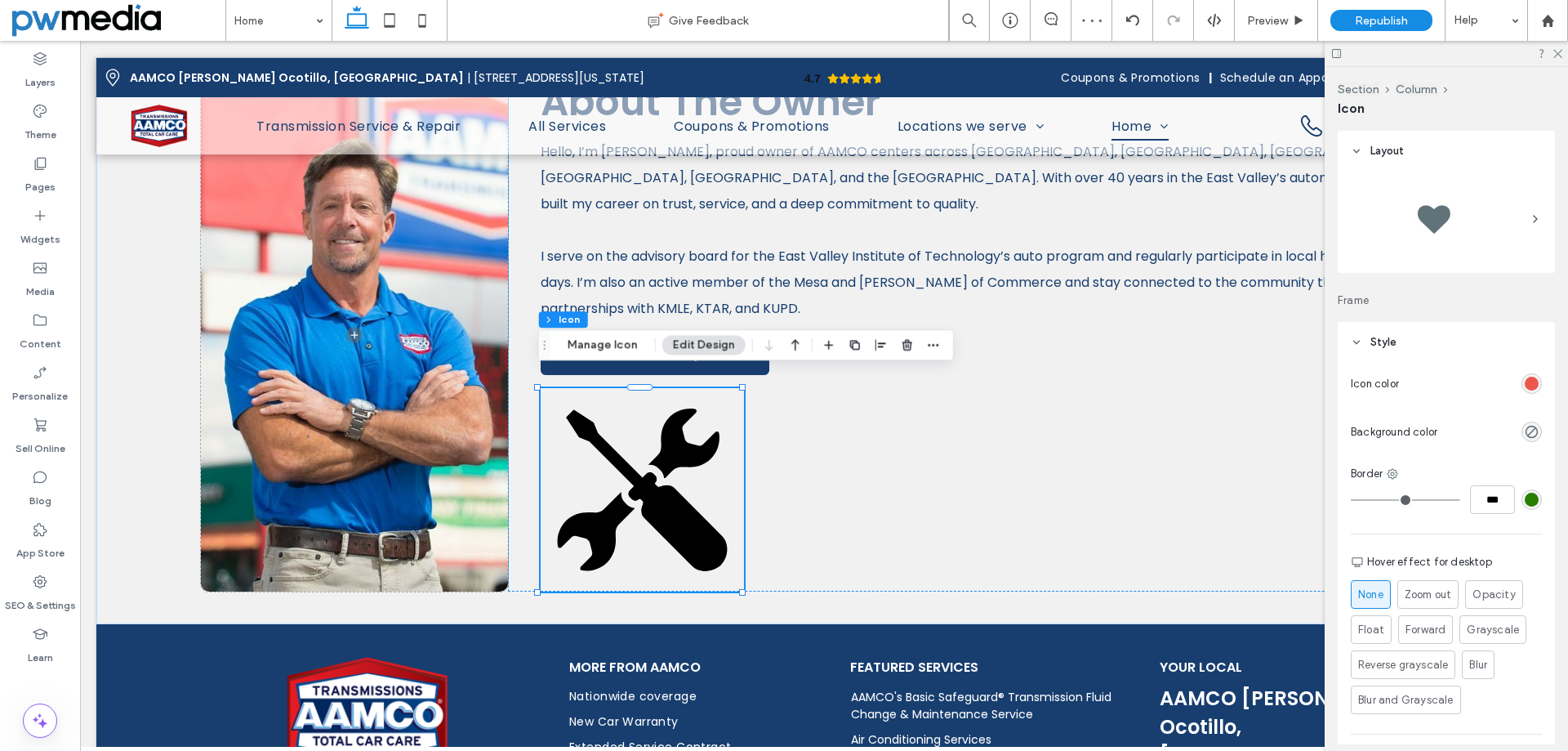
click at [1521, 392] on div "rgb(238, 86, 75)" at bounding box center [1531, 383] width 20 height 20
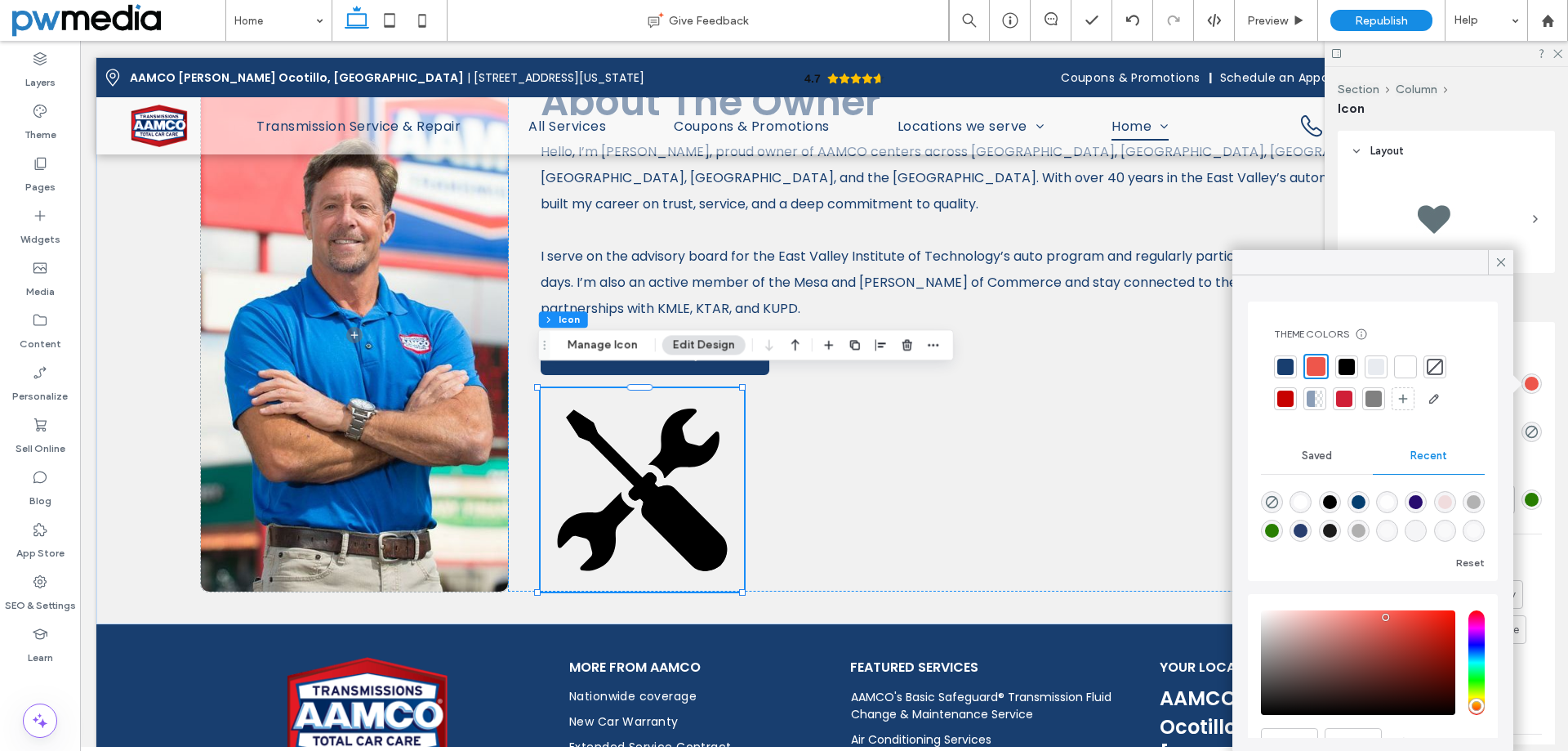
click at [1349, 400] on div at bounding box center [1344, 398] width 17 height 17
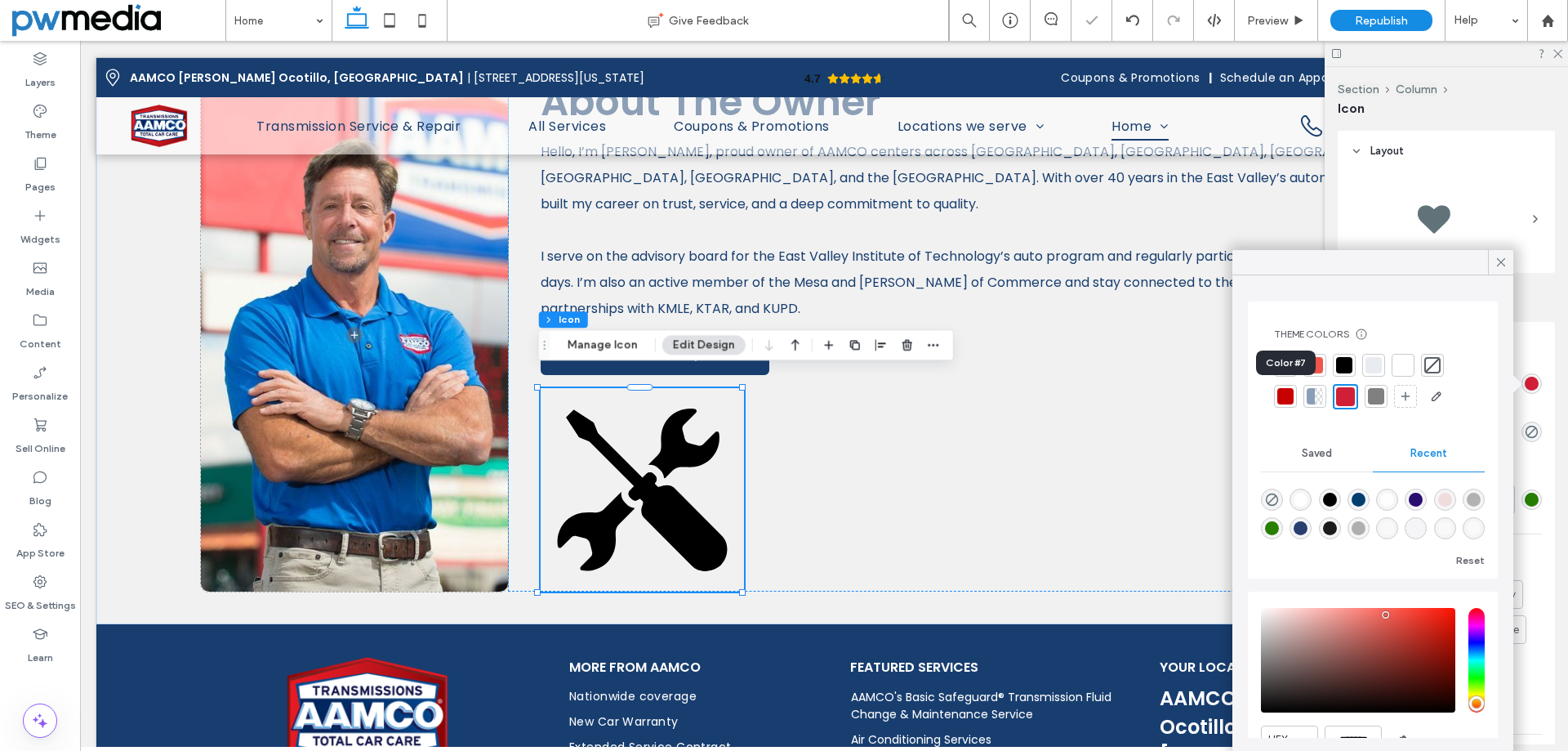
click at [1290, 401] on div at bounding box center [1286, 395] width 17 height 17
click at [1497, 262] on icon at bounding box center [1501, 262] width 15 height 15
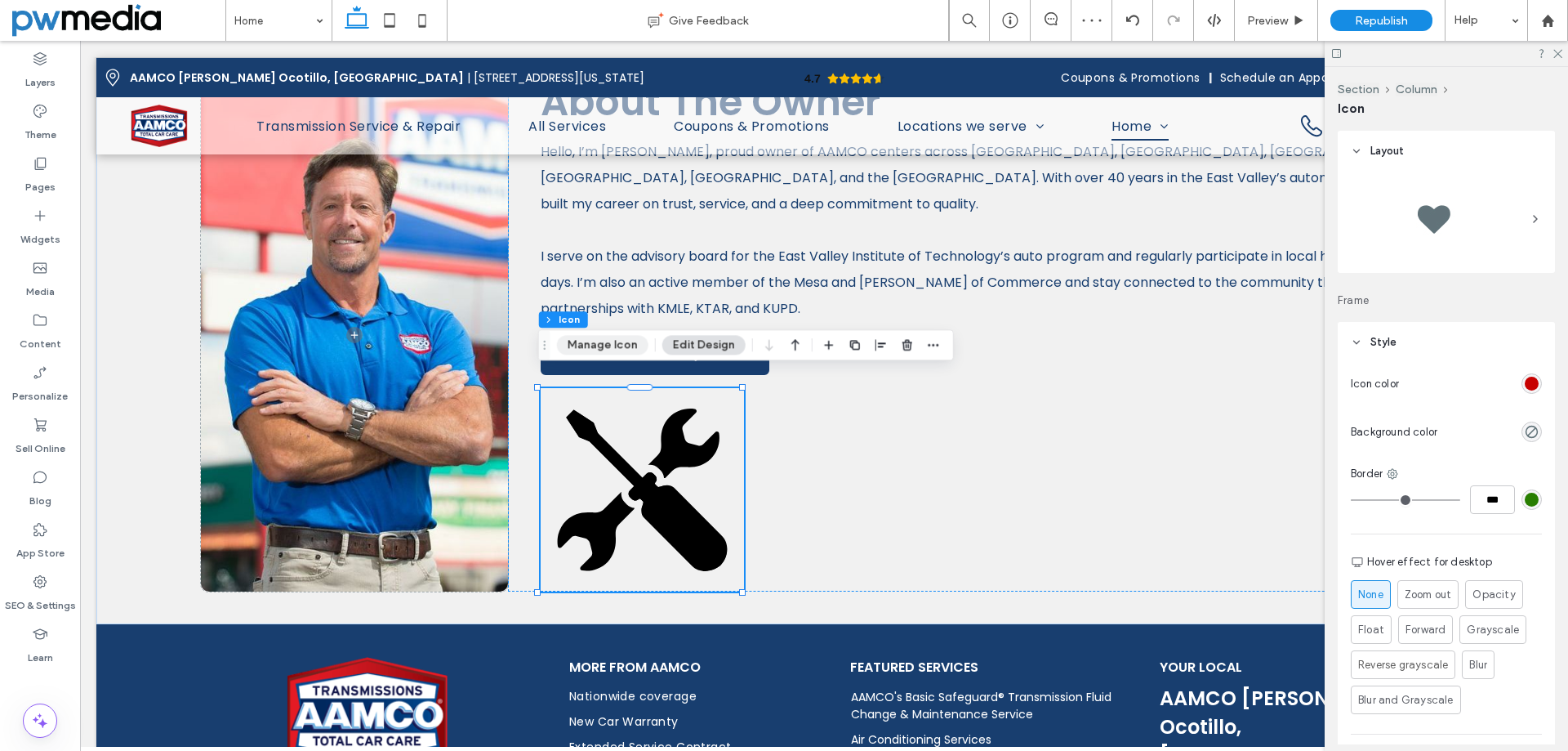
click at [603, 343] on button "Manage Icon" at bounding box center [603, 345] width 92 height 19
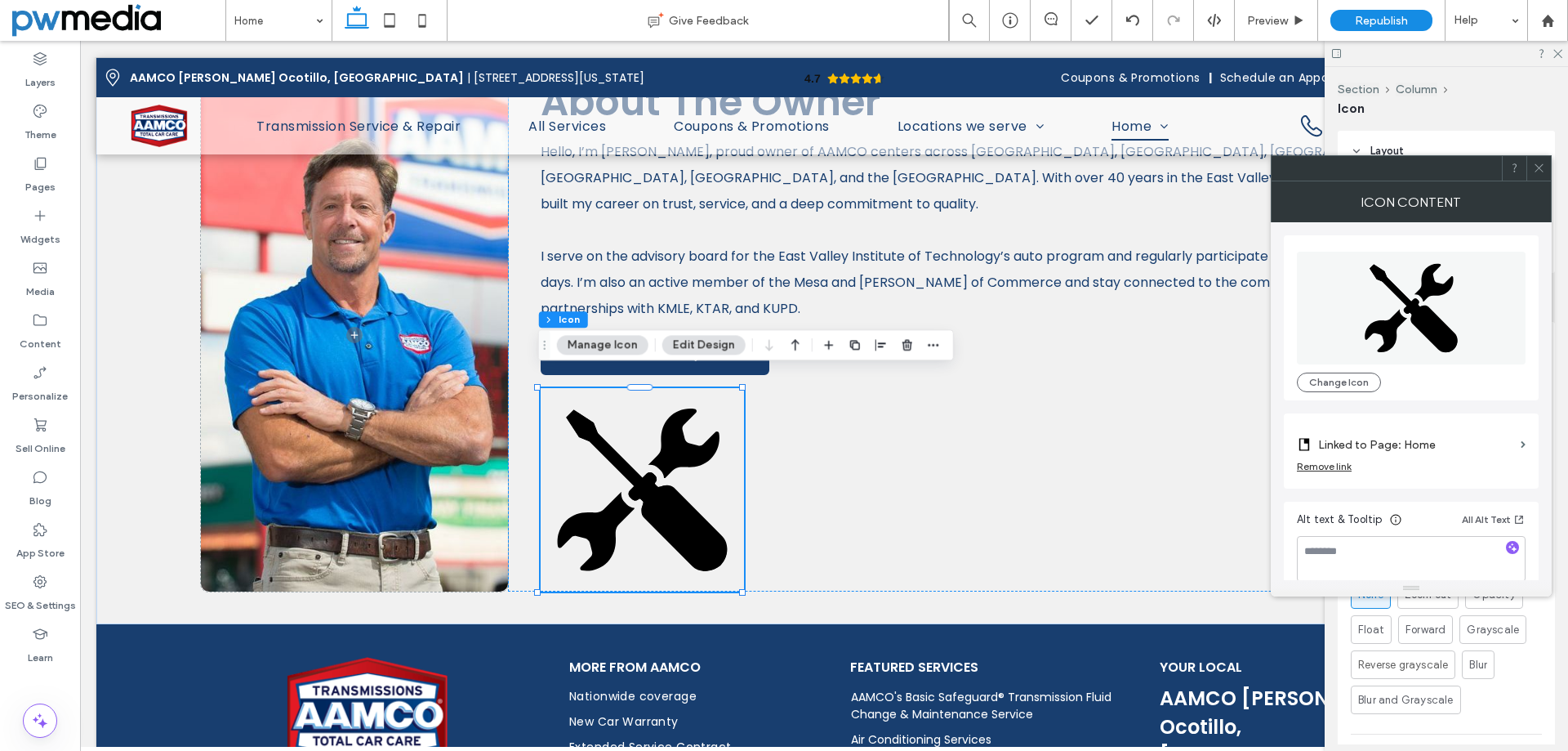
scroll to position [17, 0]
